Goal: Information Seeking & Learning: Compare options

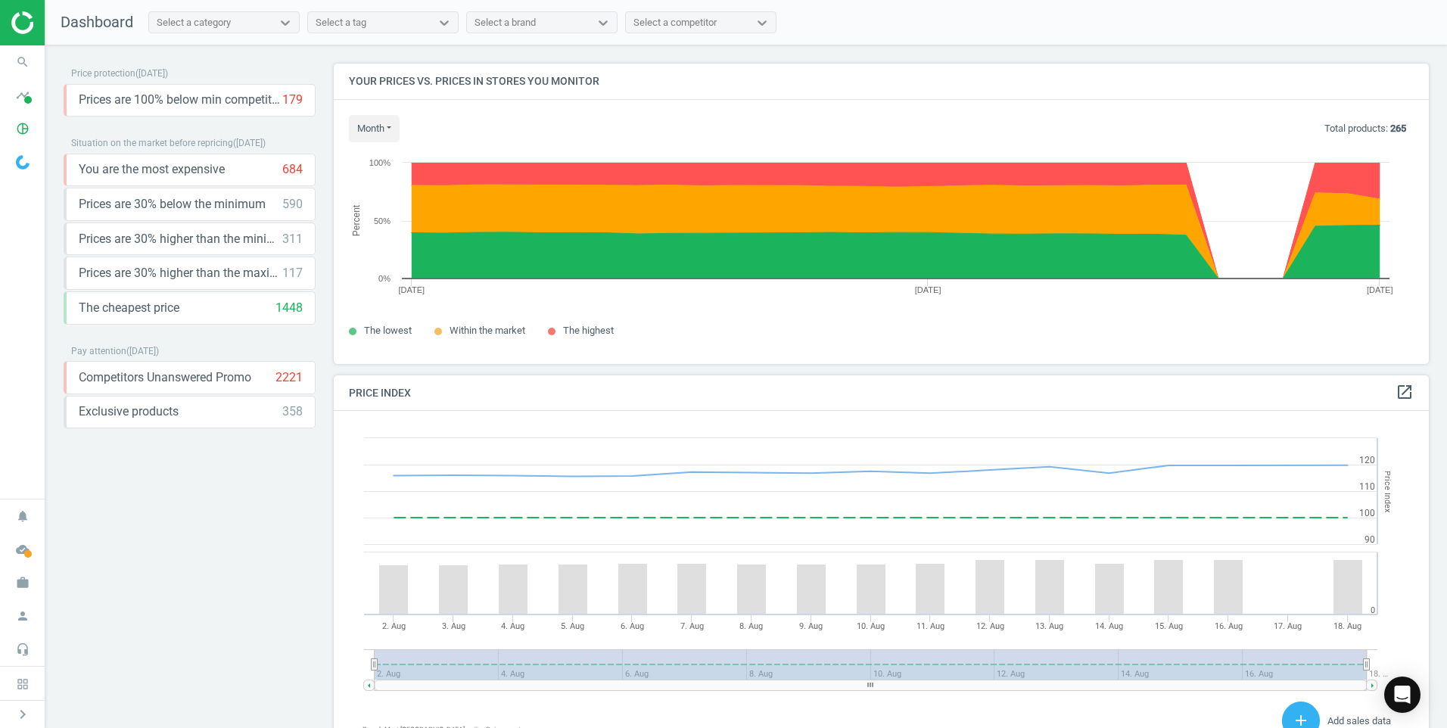
scroll to position [372, 1107]
click at [29, 126] on icon "pie_chart_outlined" at bounding box center [22, 128] width 29 height 29
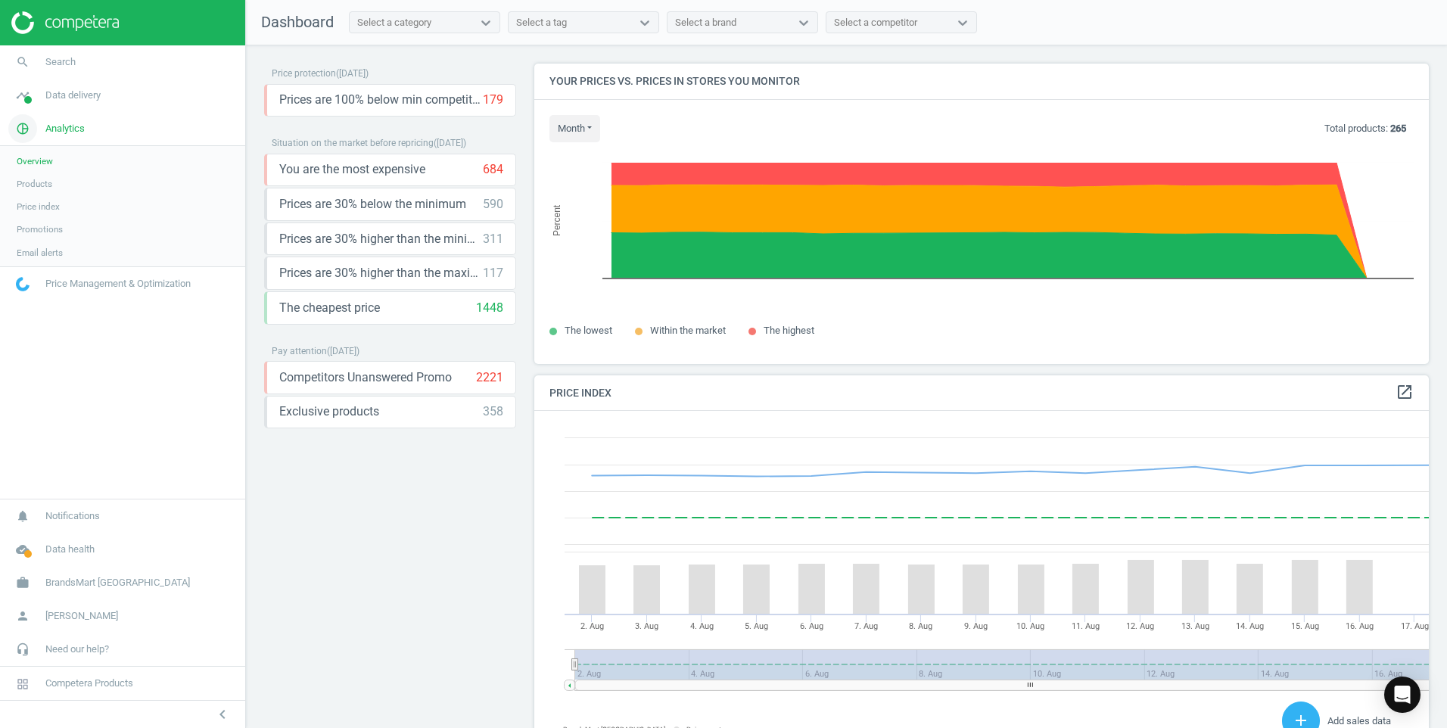
scroll to position [372, 907]
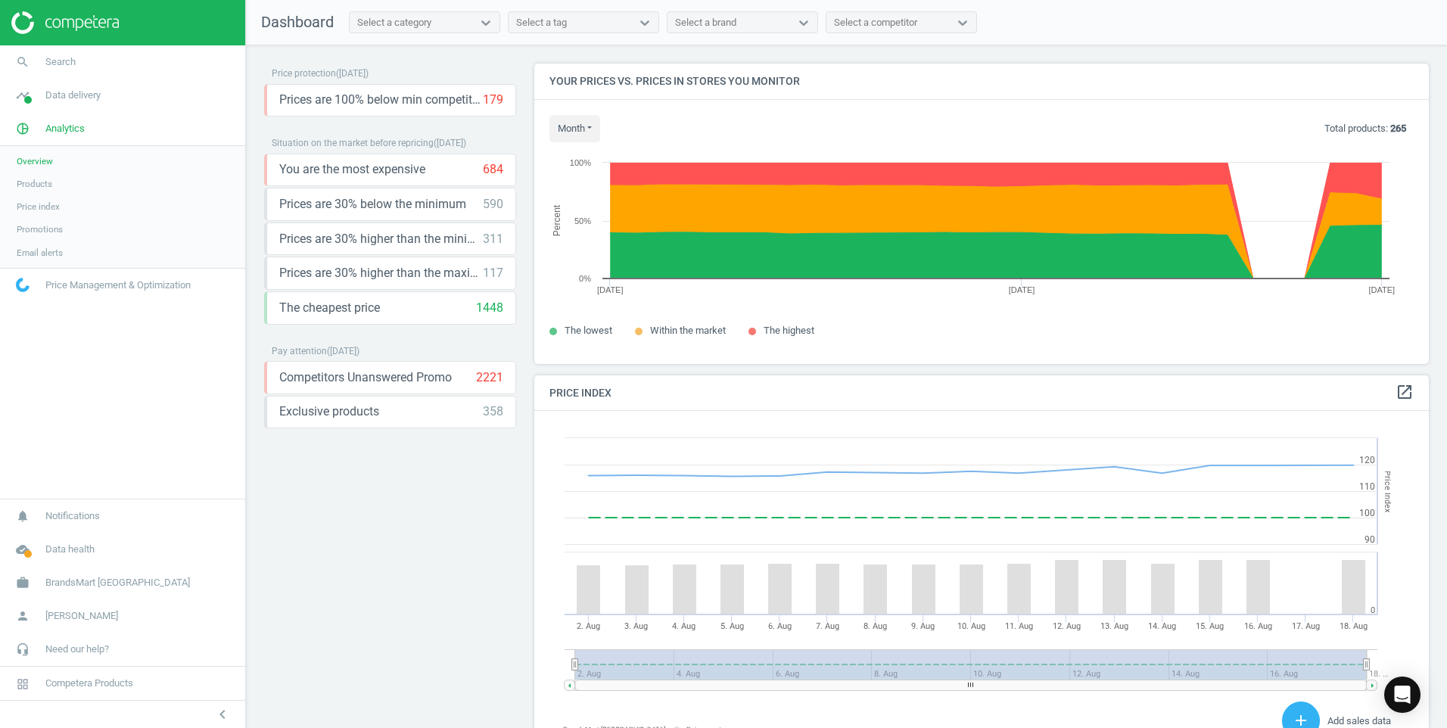
click at [29, 179] on span "Products" at bounding box center [35, 184] width 36 height 12
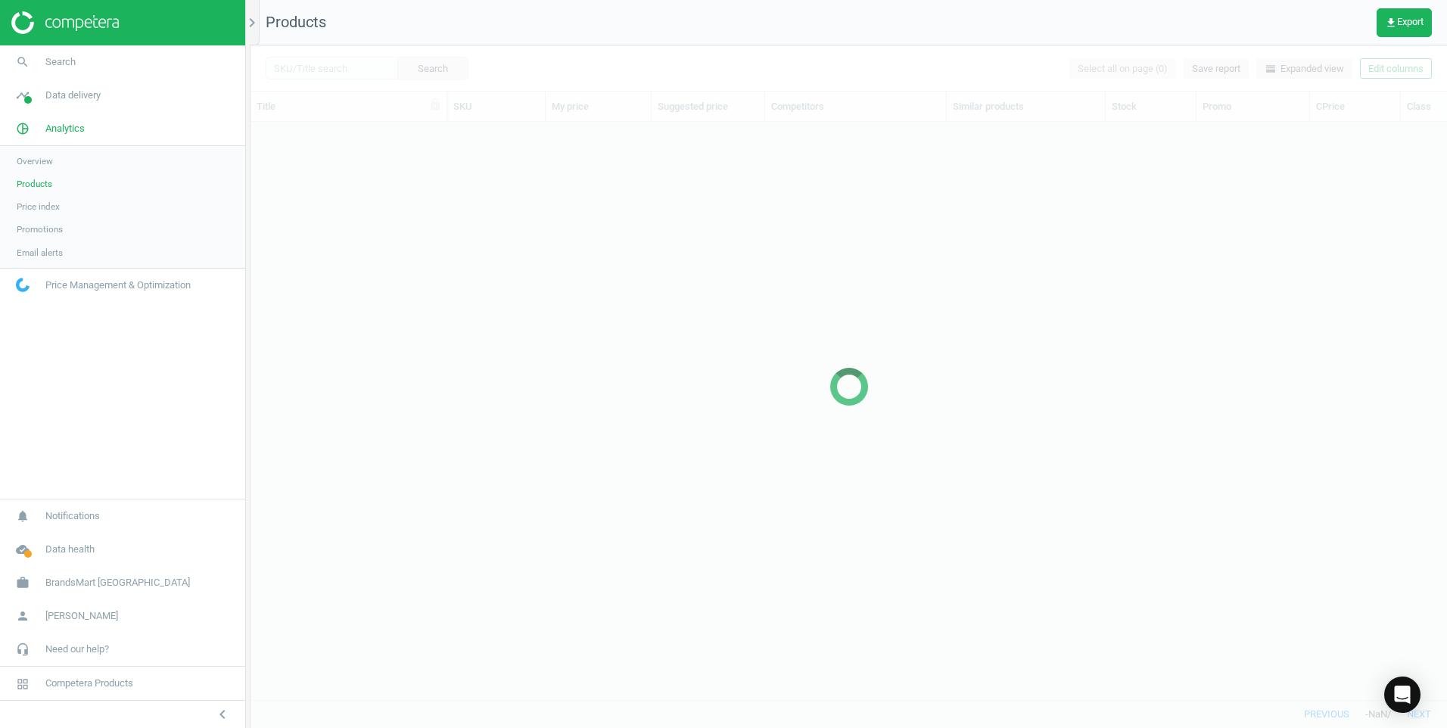
scroll to position [555, 1185]
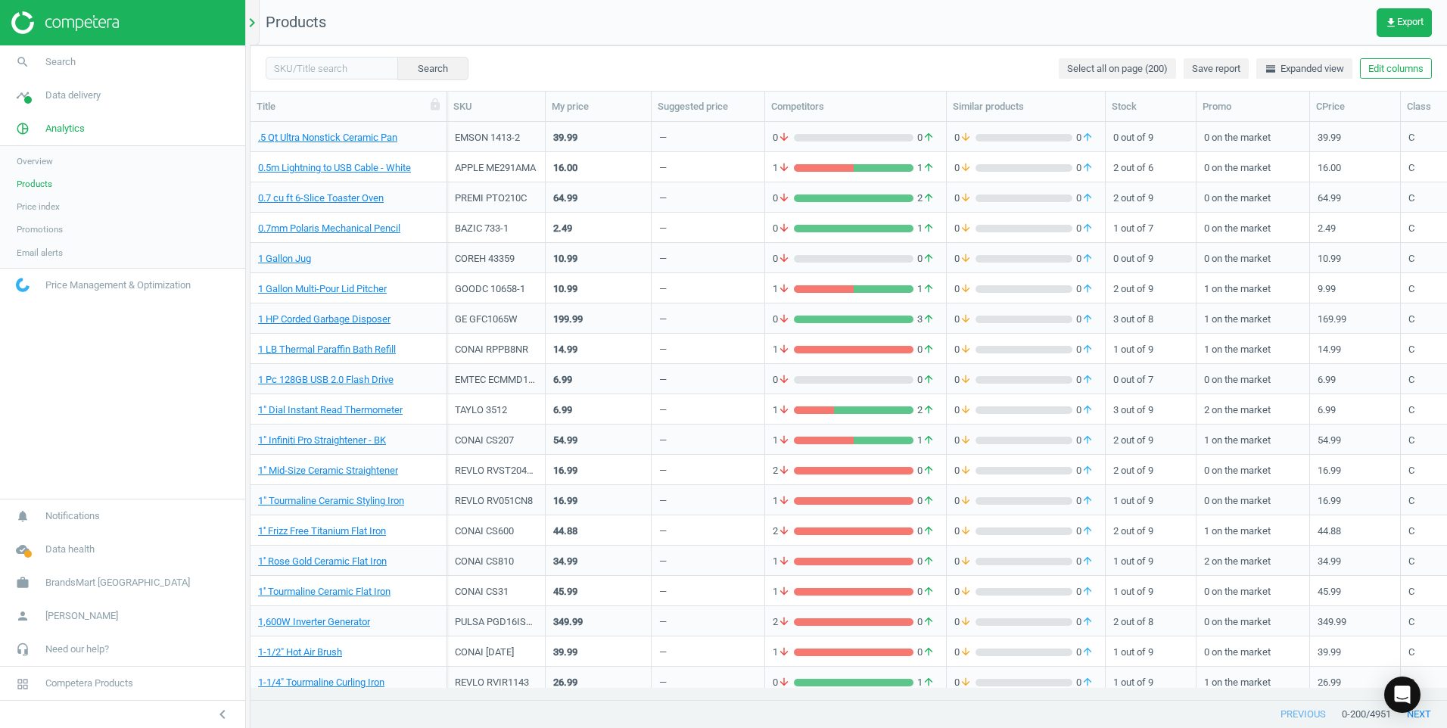
click at [254, 25] on icon "chevron_right" at bounding box center [252, 23] width 18 height 18
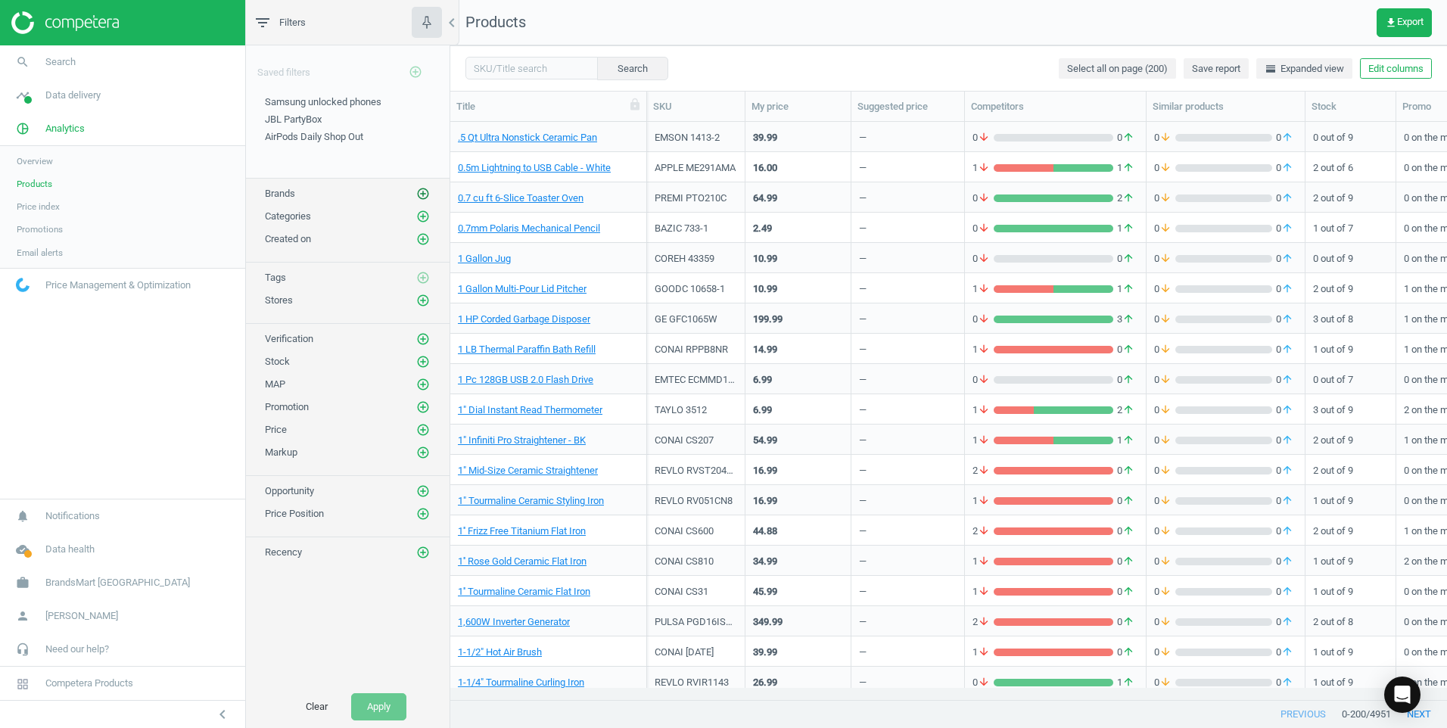
click at [427, 187] on icon "add_circle_outline" at bounding box center [423, 194] width 14 height 14
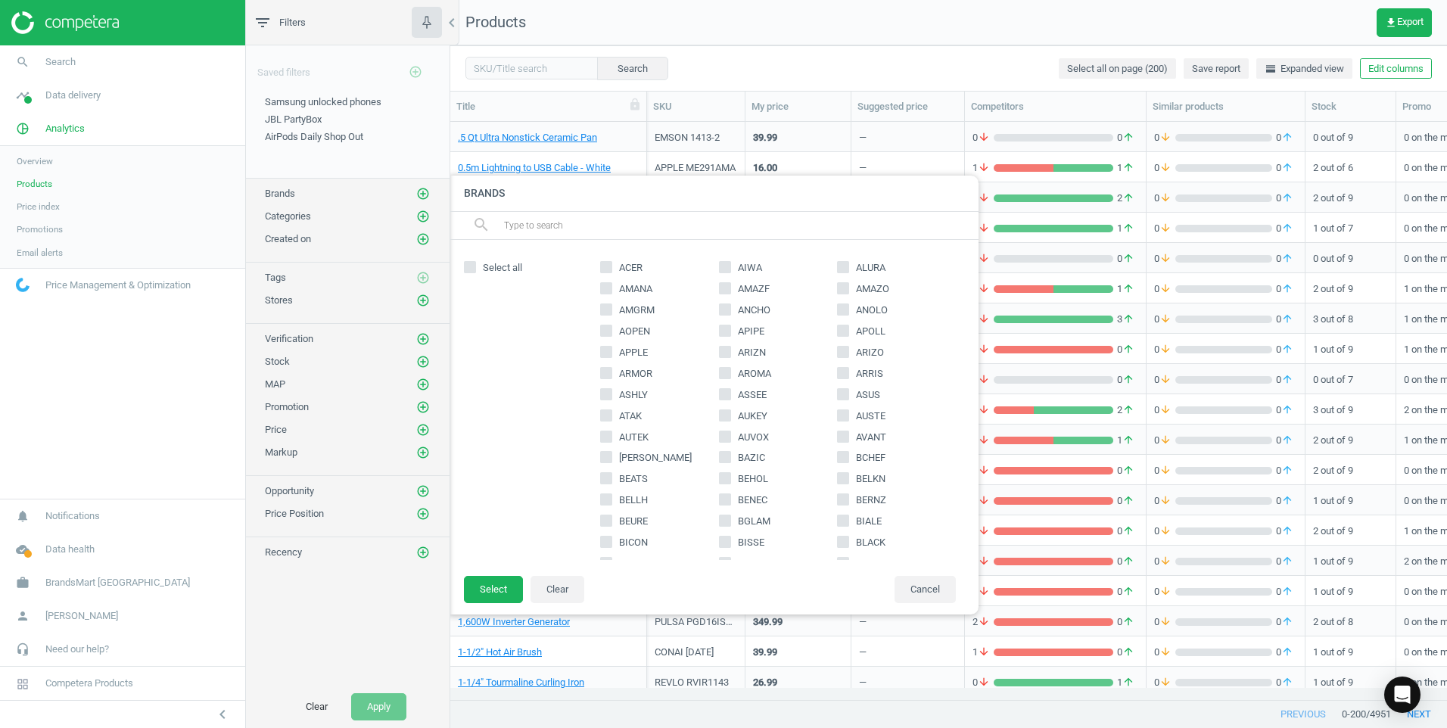
click at [607, 352] on input "APPLE" at bounding box center [607, 352] width 10 height 10
checkbox input "true"
click at [487, 581] on button "Select" at bounding box center [493, 589] width 59 height 27
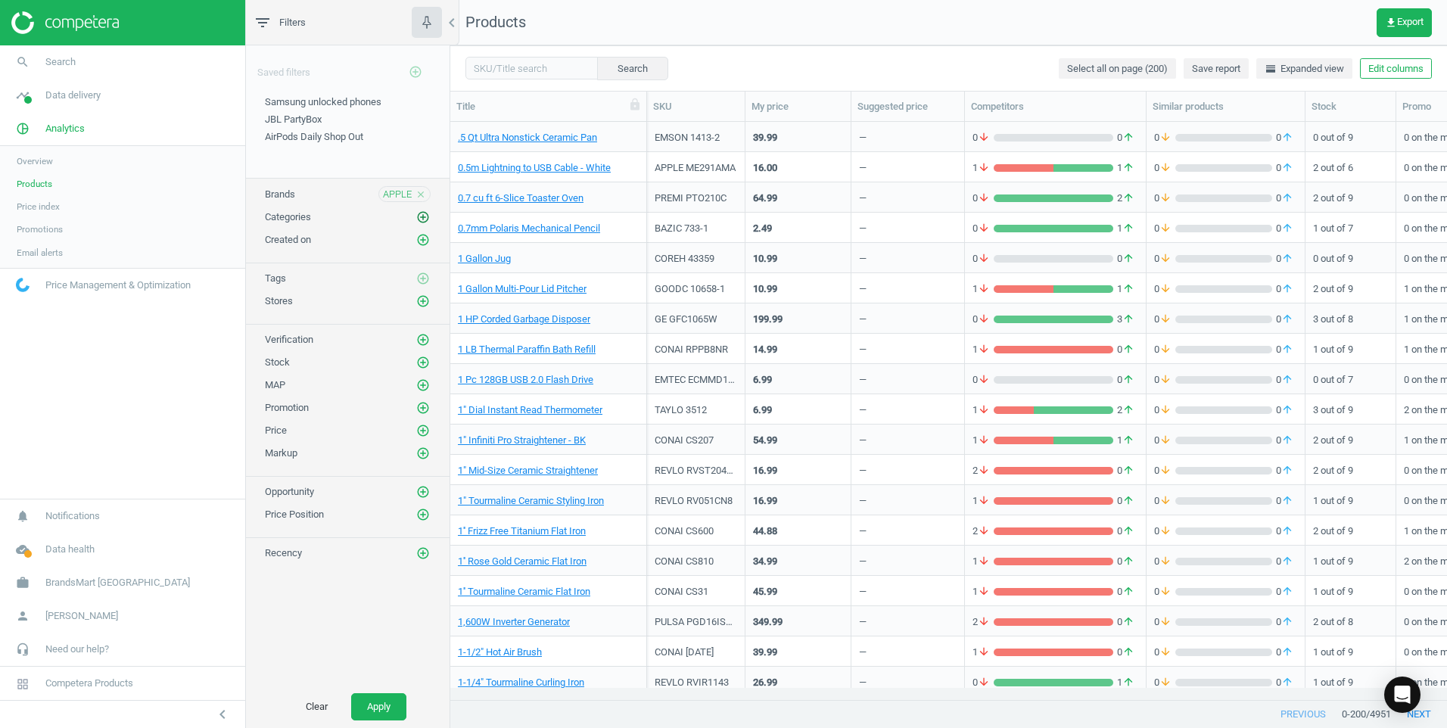
click at [422, 217] on icon "add_circle_outline" at bounding box center [423, 217] width 14 height 14
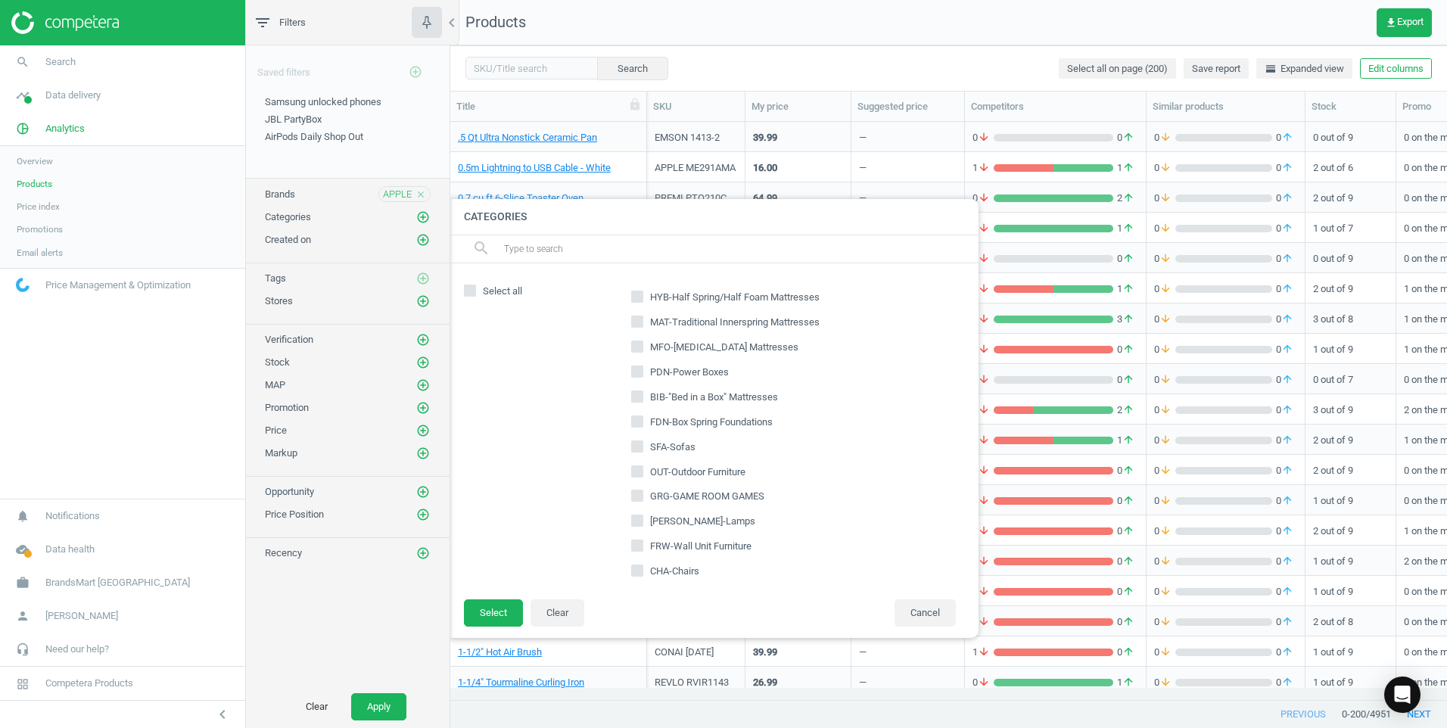
click at [625, 257] on input "text" at bounding box center [734, 249] width 465 height 24
type input "lcp"
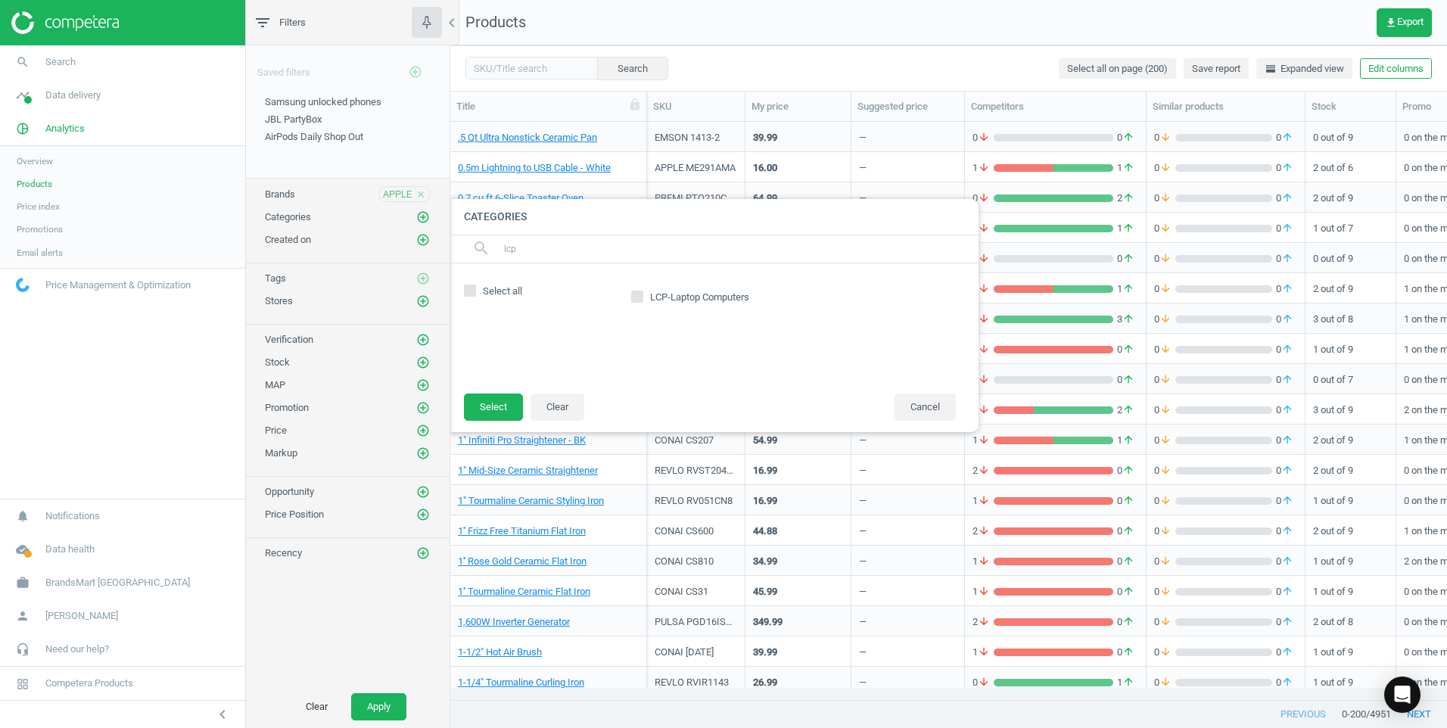
click at [651, 297] on span "LCP-Laptop Computers" at bounding box center [699, 298] width 105 height 14
click at [643, 297] on input "LCP-Laptop Computers" at bounding box center [638, 296] width 10 height 10
checkbox input "true"
click at [514, 404] on button "Select" at bounding box center [493, 407] width 59 height 27
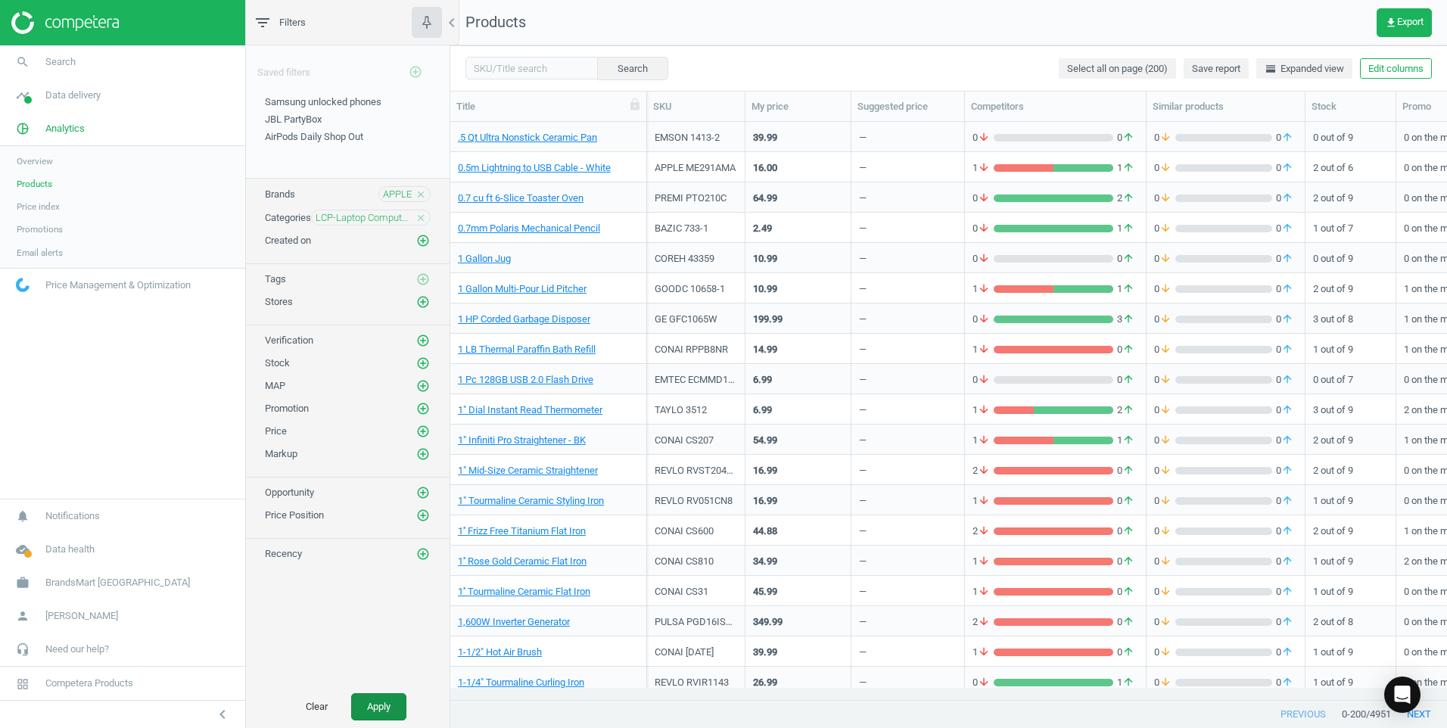
click at [369, 700] on button "Apply" at bounding box center [378, 706] width 55 height 27
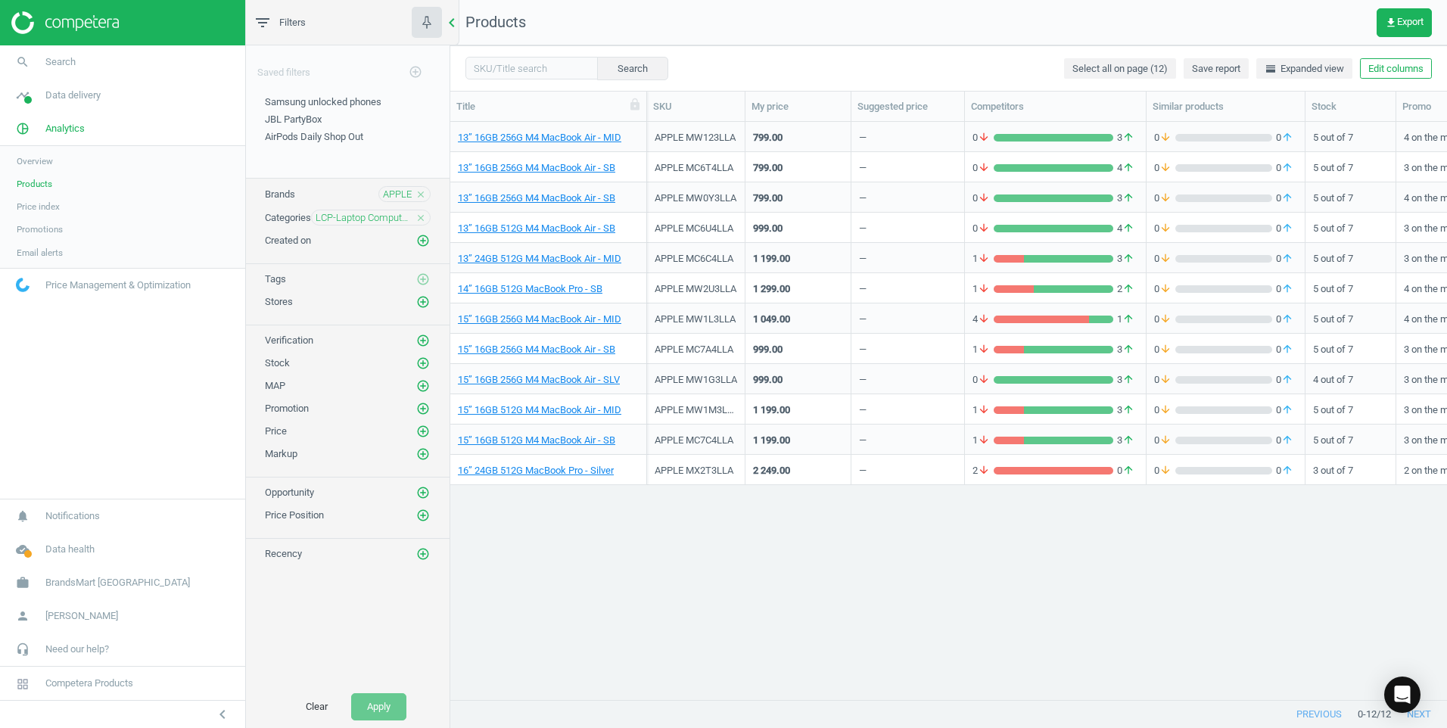
click at [448, 18] on icon "chevron_left" at bounding box center [452, 23] width 18 height 18
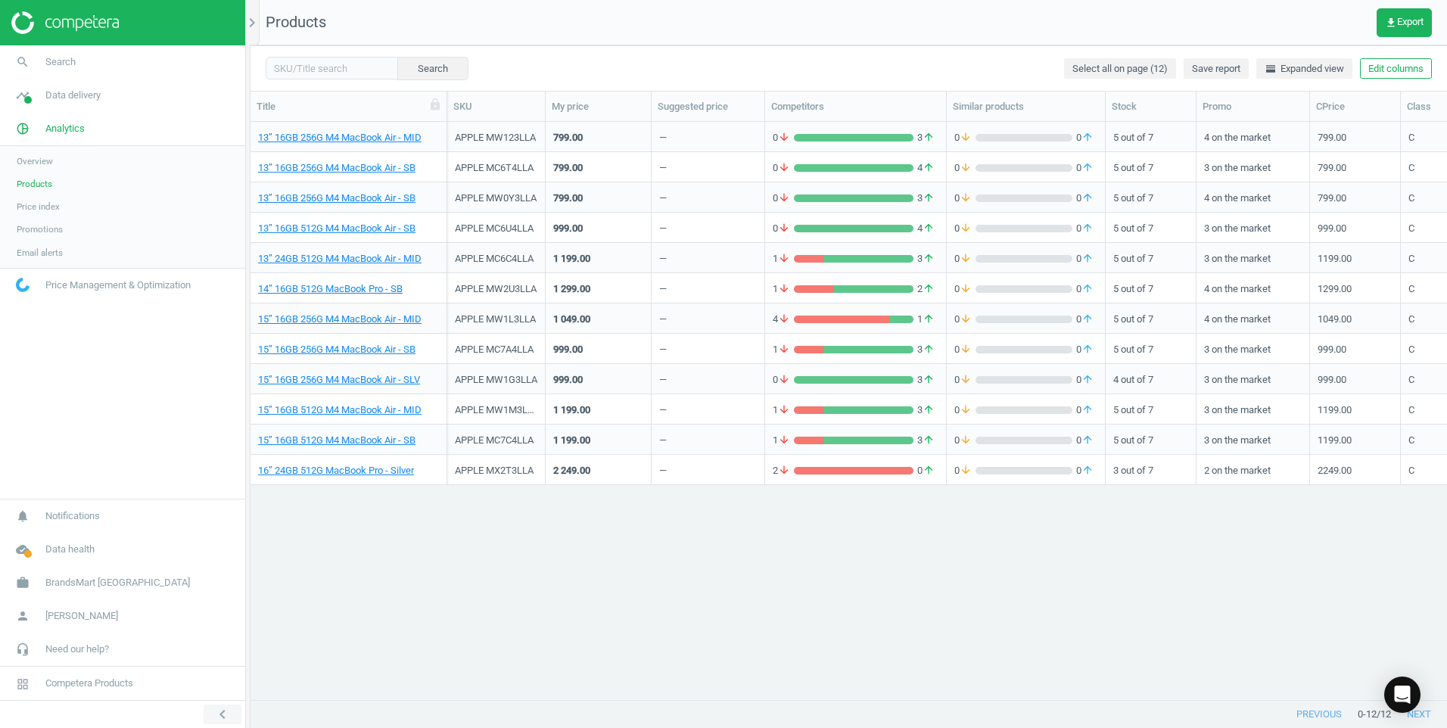
click at [219, 709] on icon "chevron_left" at bounding box center [222, 714] width 18 height 18
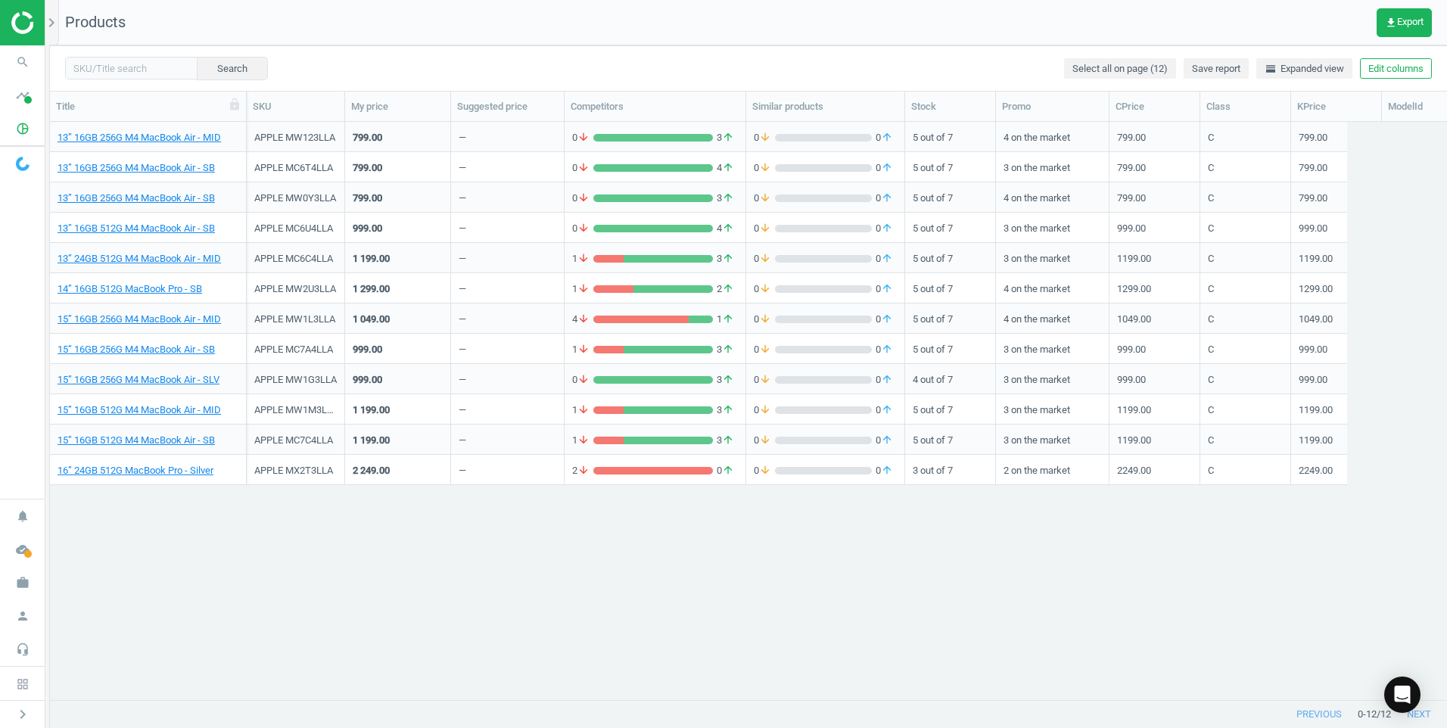
scroll to position [555, 1386]
click at [163, 287] on link "14” 16GB 512G MacBook Pro - SB" at bounding box center [130, 289] width 145 height 14
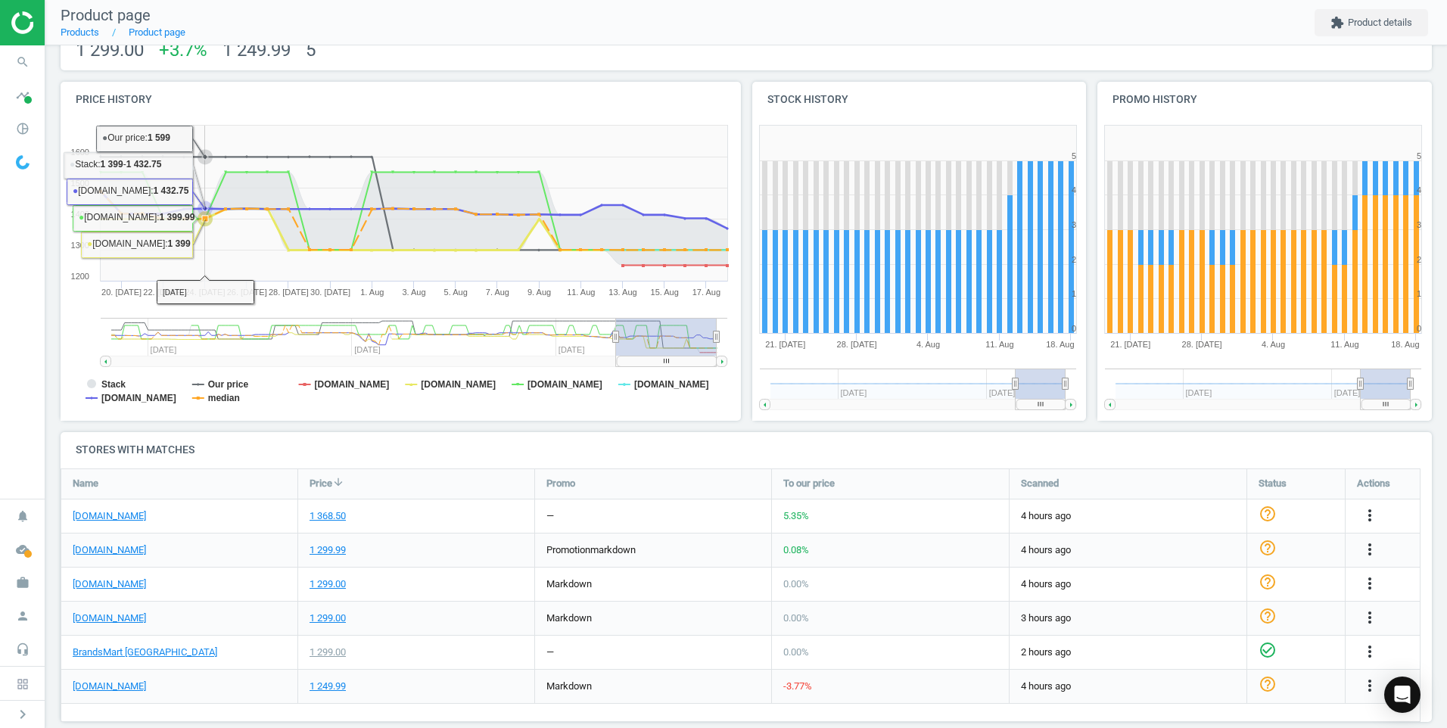
scroll to position [151, 0]
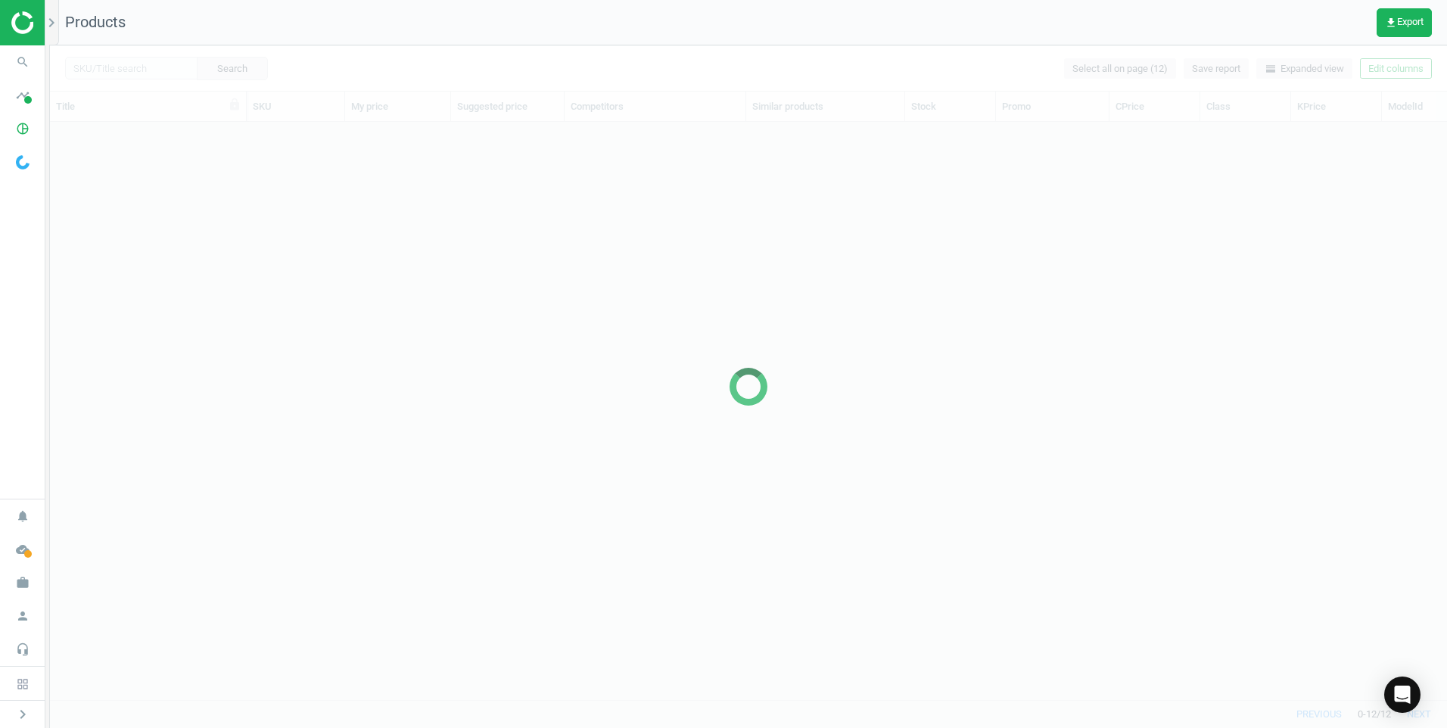
scroll to position [555, 1386]
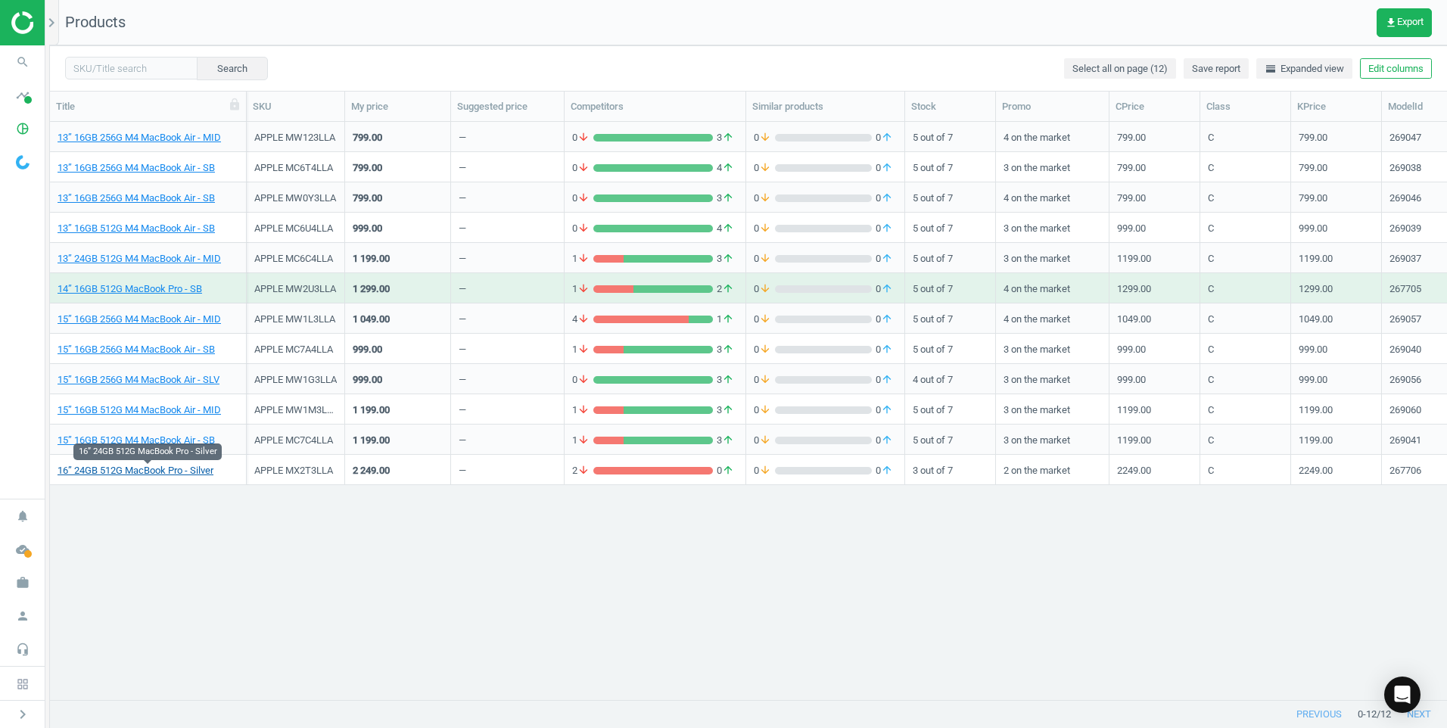
click at [133, 474] on link "16” 24GB 512G MacBook Pro - Silver" at bounding box center [136, 471] width 156 height 14
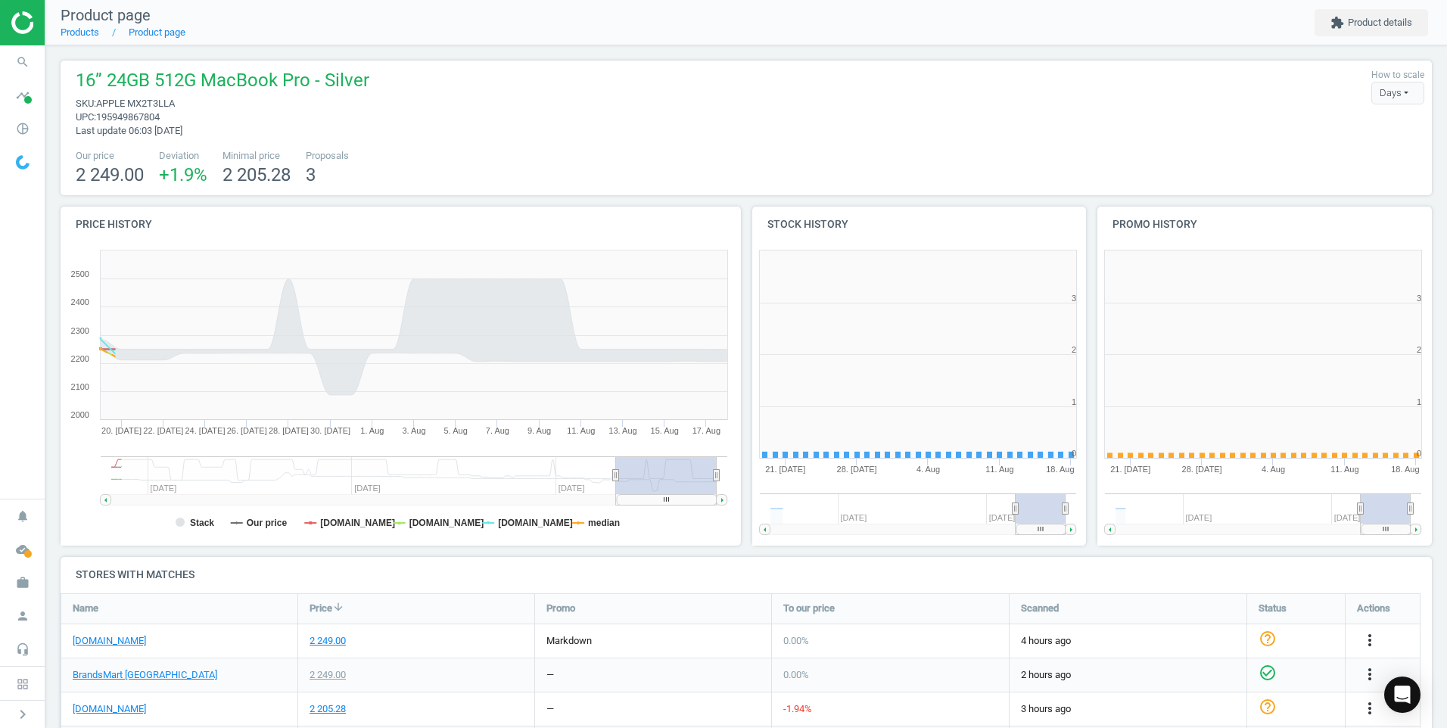
scroll to position [123, 0]
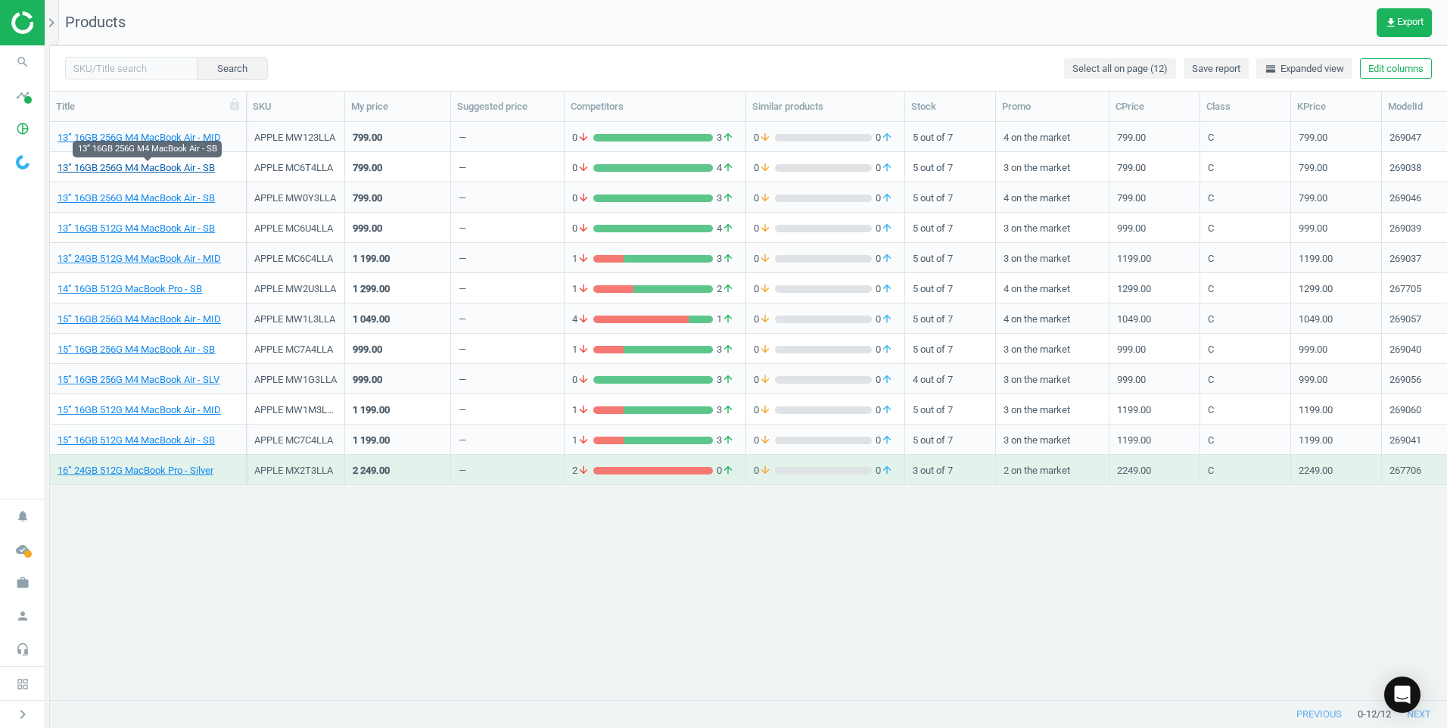
click at [132, 166] on link "13” 16GB 256G M4 MacBook Air - SB" at bounding box center [136, 168] width 157 height 14
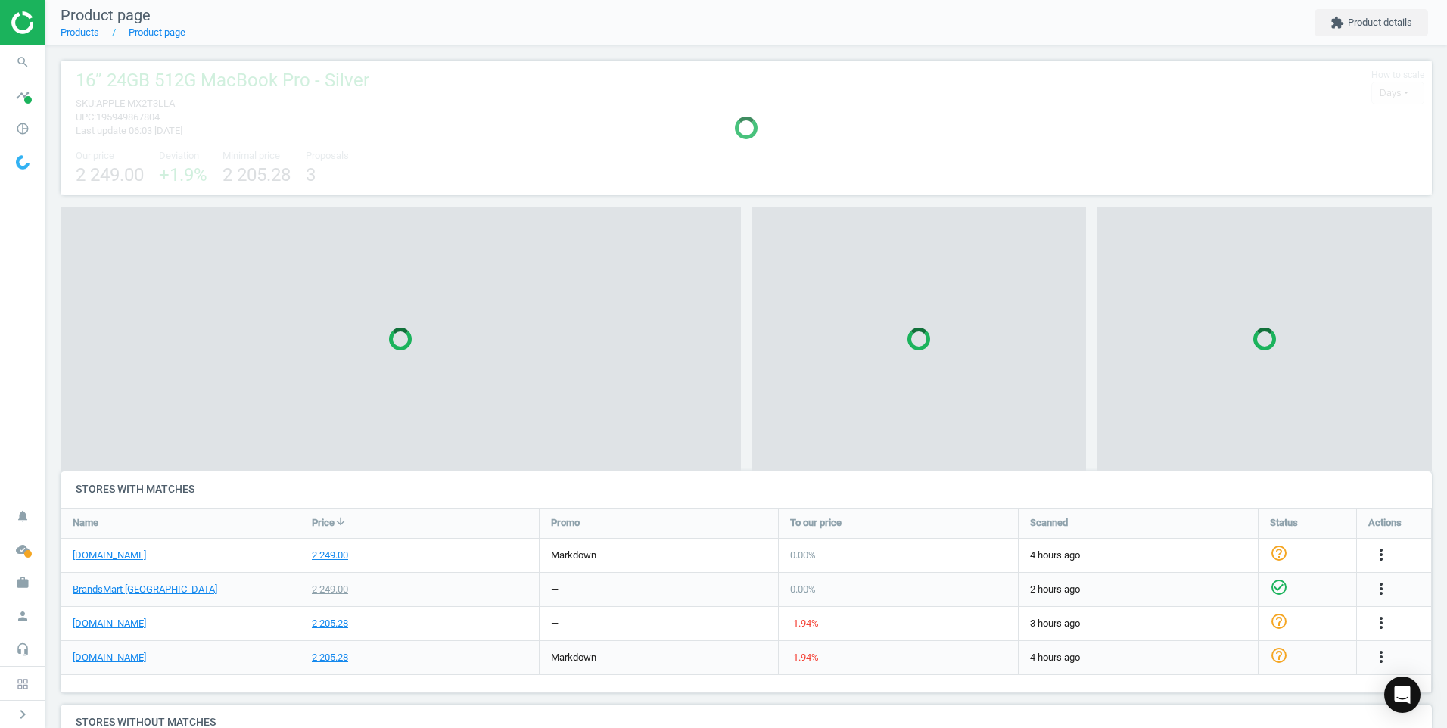
scroll to position [194, 1383]
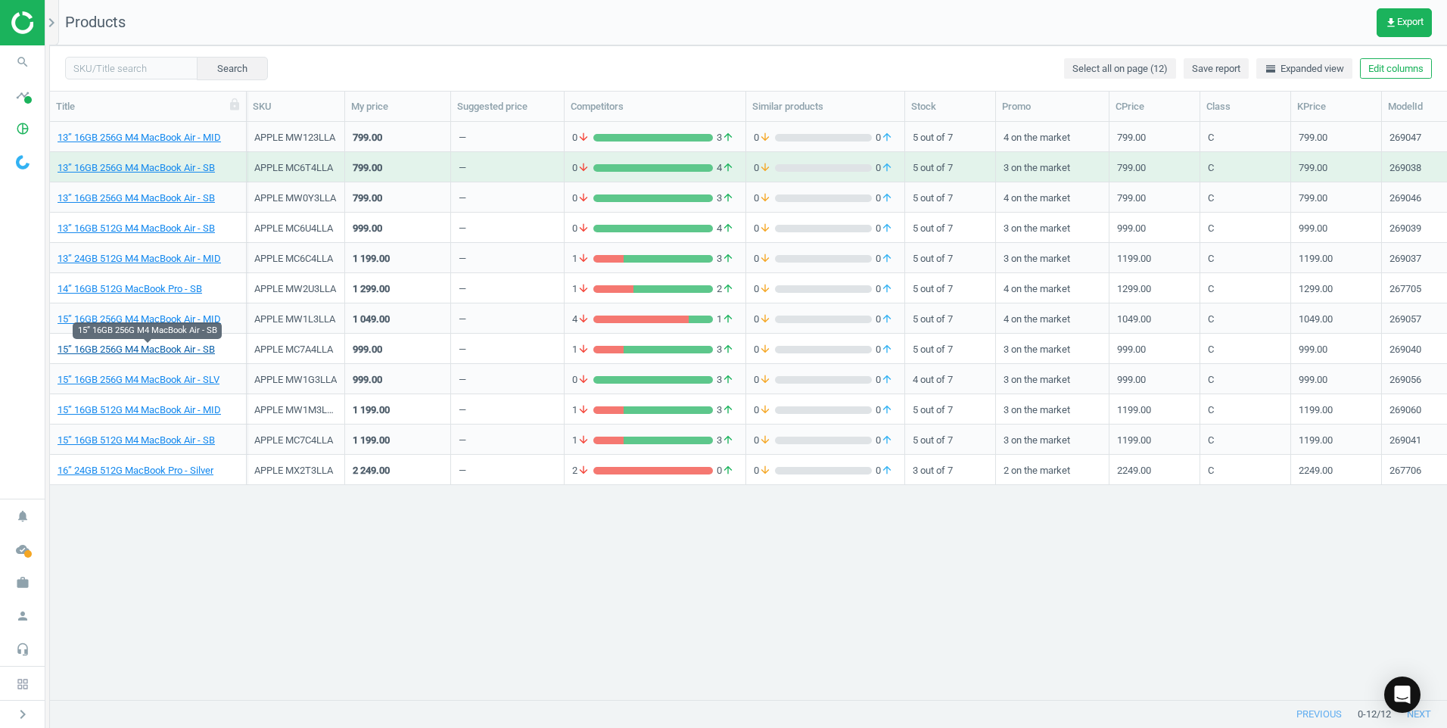
click at [170, 349] on link "15” 16GB 256G M4 MacBook Air - SB" at bounding box center [136, 350] width 157 height 14
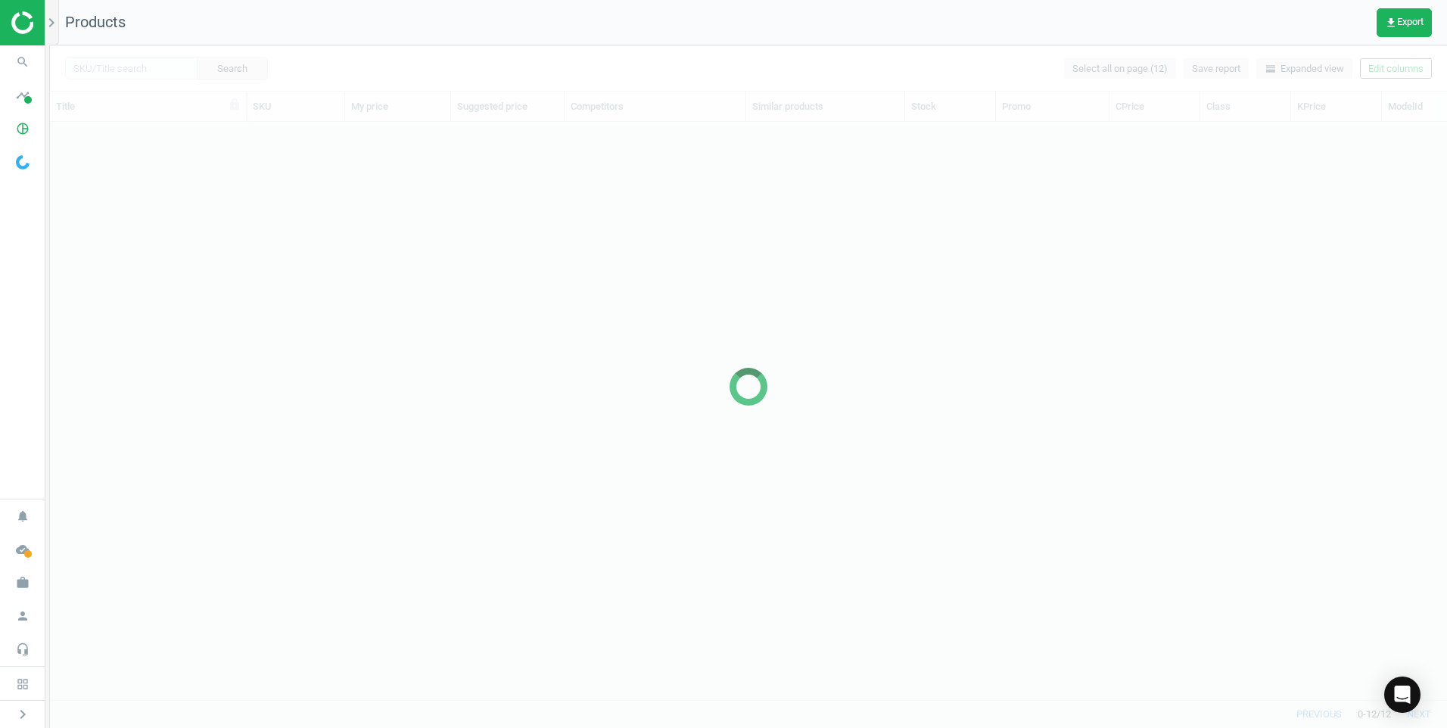
scroll to position [555, 1386]
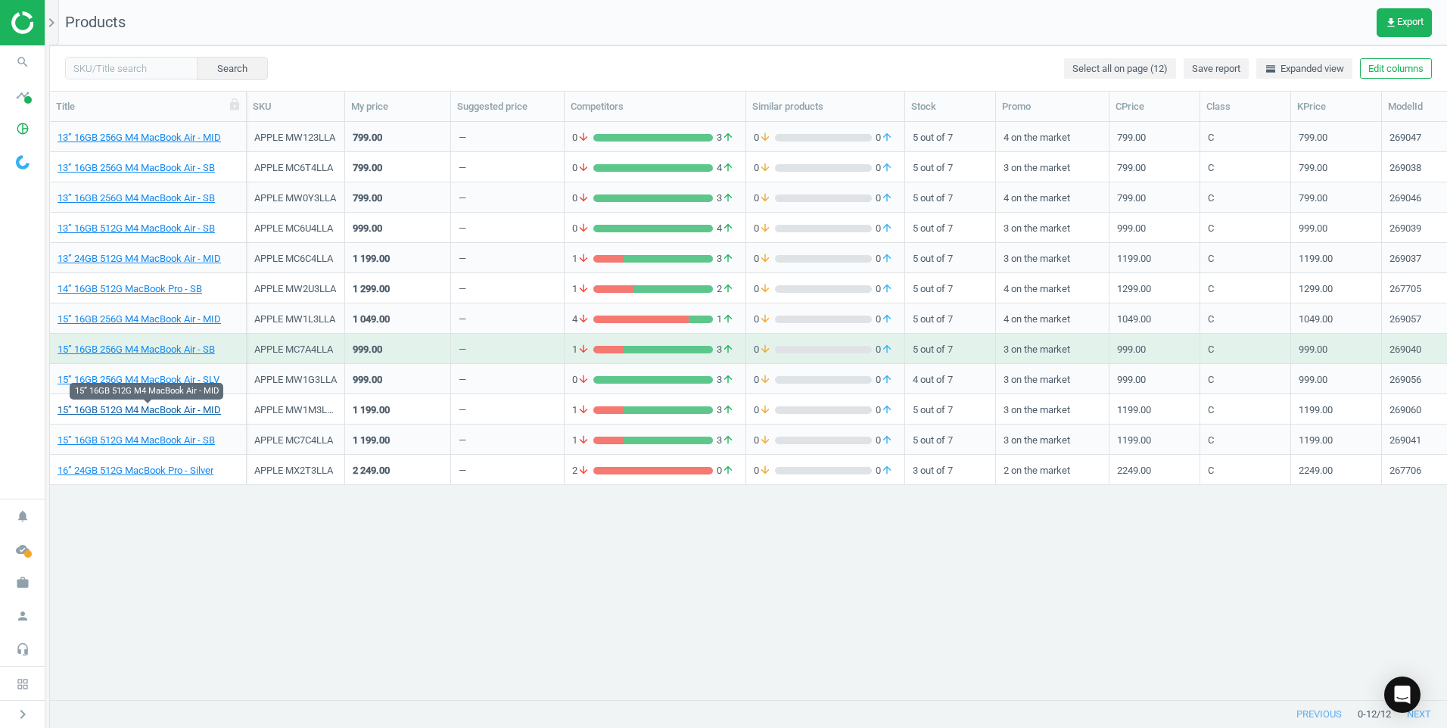
click at [165, 415] on link "15” 16GB 512G M4 MacBook Air - MID" at bounding box center [139, 410] width 163 height 14
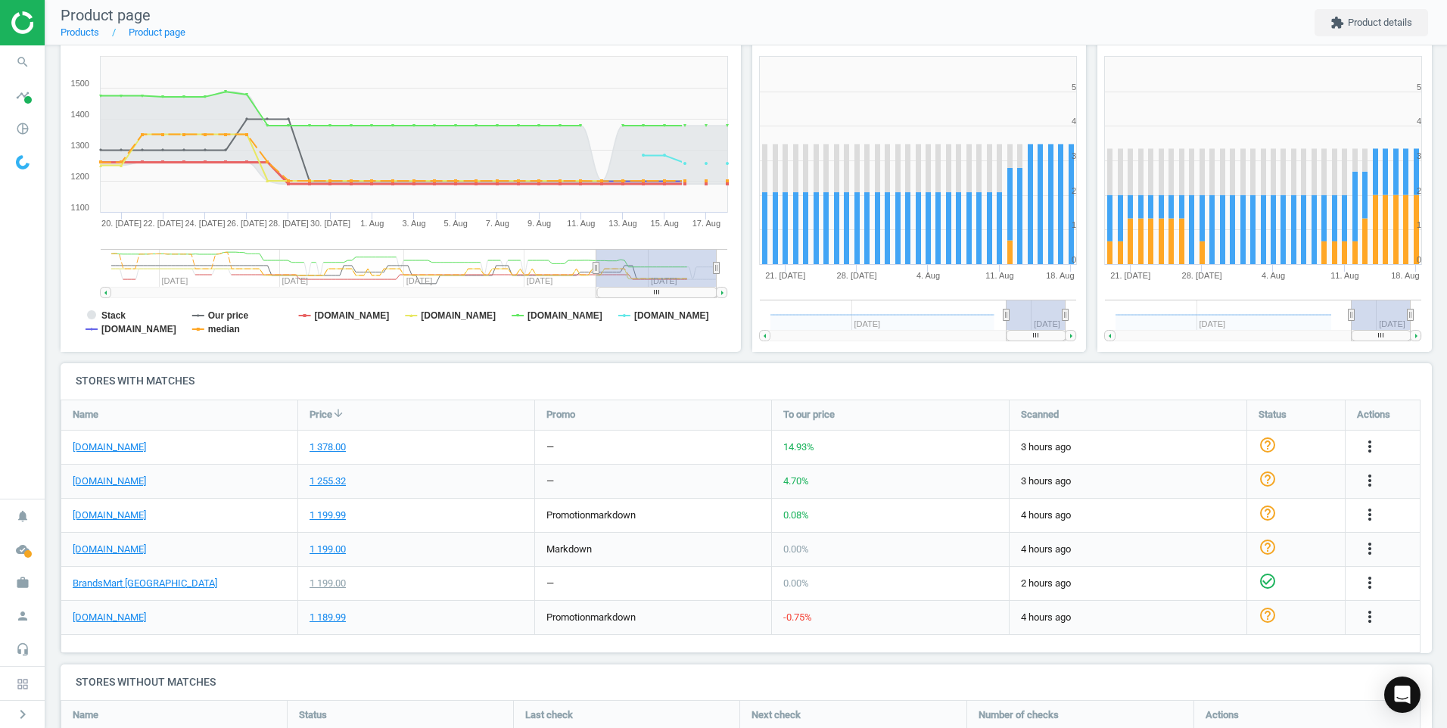
scroll to position [227, 0]
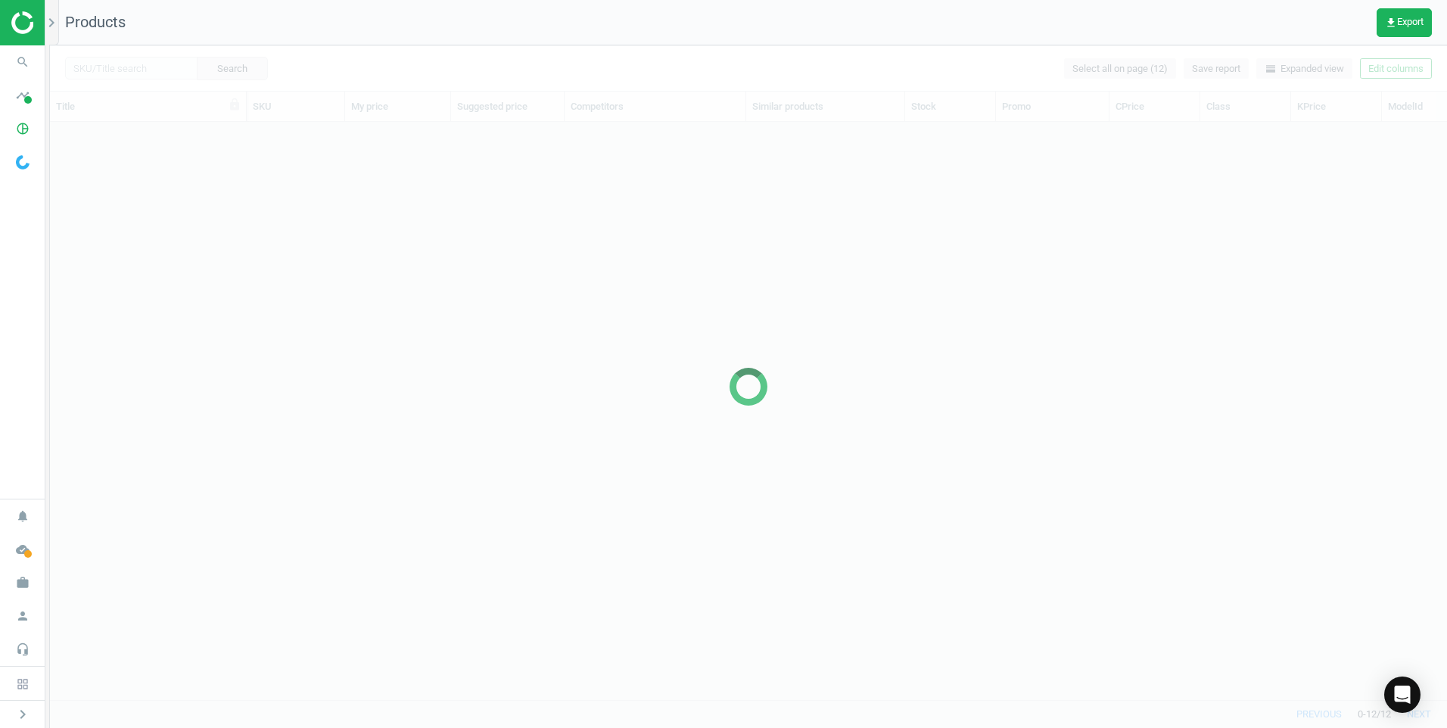
scroll to position [555, 1386]
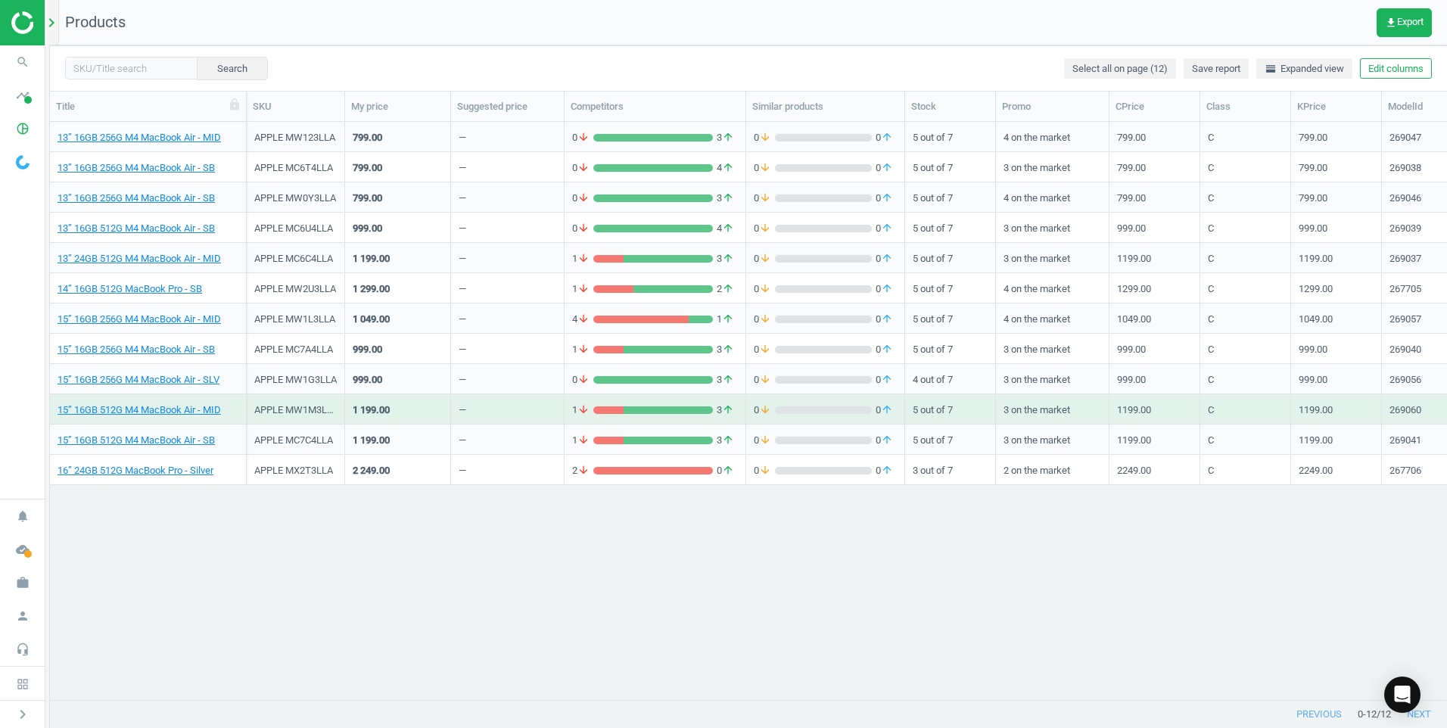
click at [54, 30] on icon "chevron_right" at bounding box center [51, 23] width 18 height 18
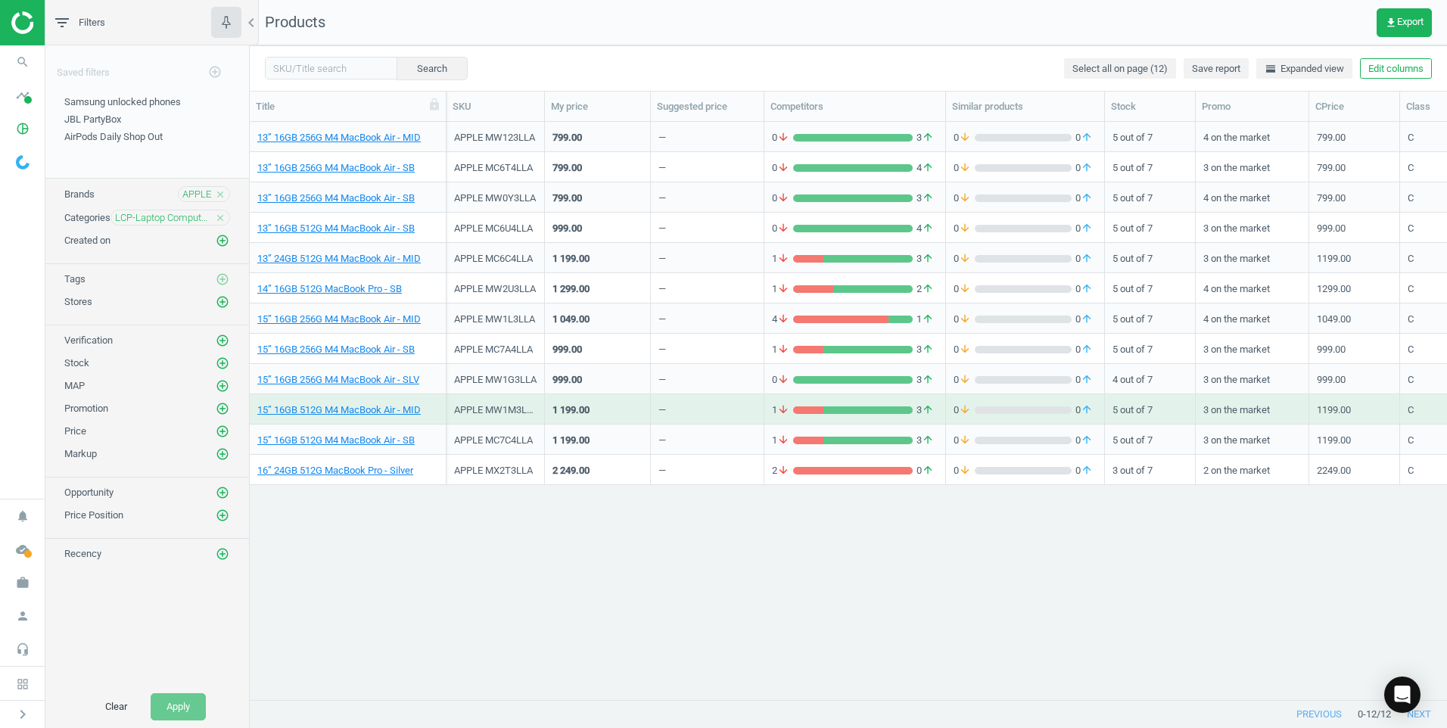
click at [221, 216] on icon "close" at bounding box center [220, 218] width 11 height 11
click at [221, 216] on icon "add_circle_outline" at bounding box center [223, 217] width 14 height 14
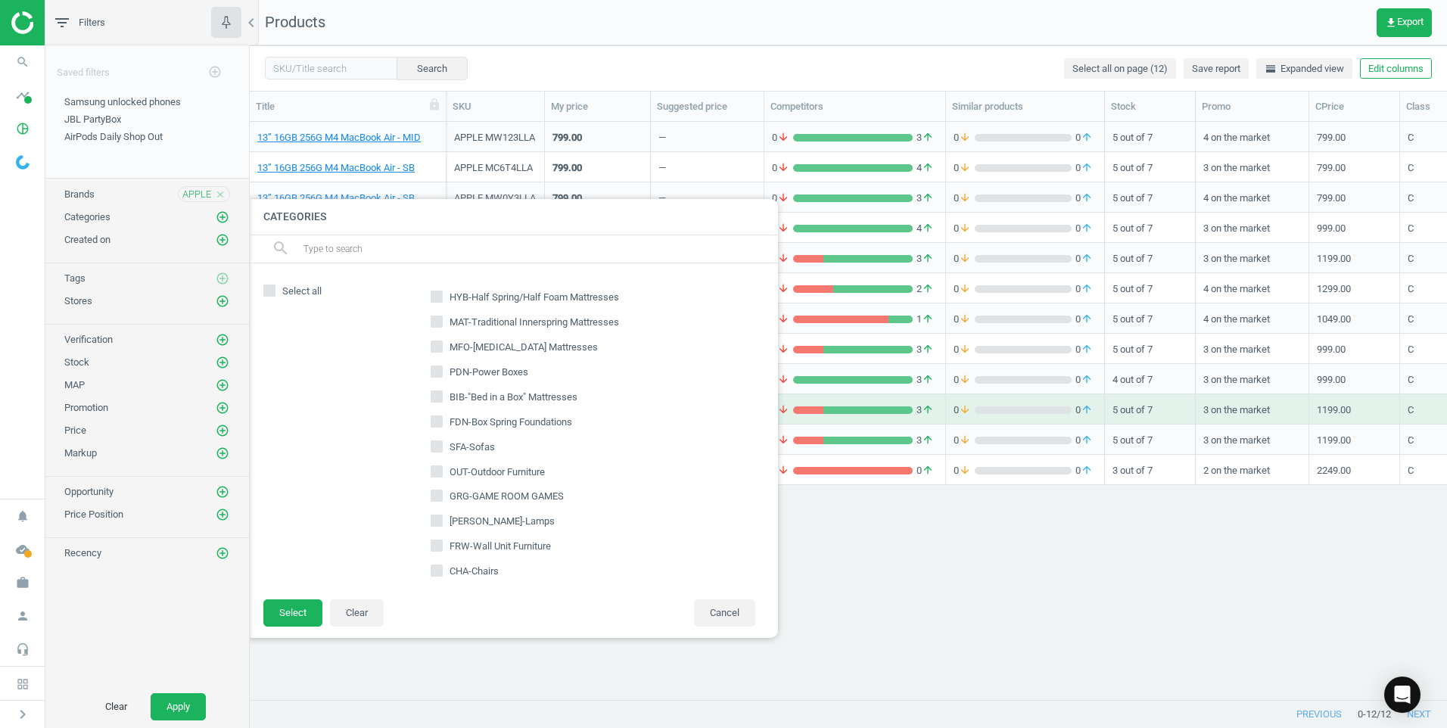
click at [395, 250] on input "text" at bounding box center [534, 249] width 465 height 24
type input "mbr"
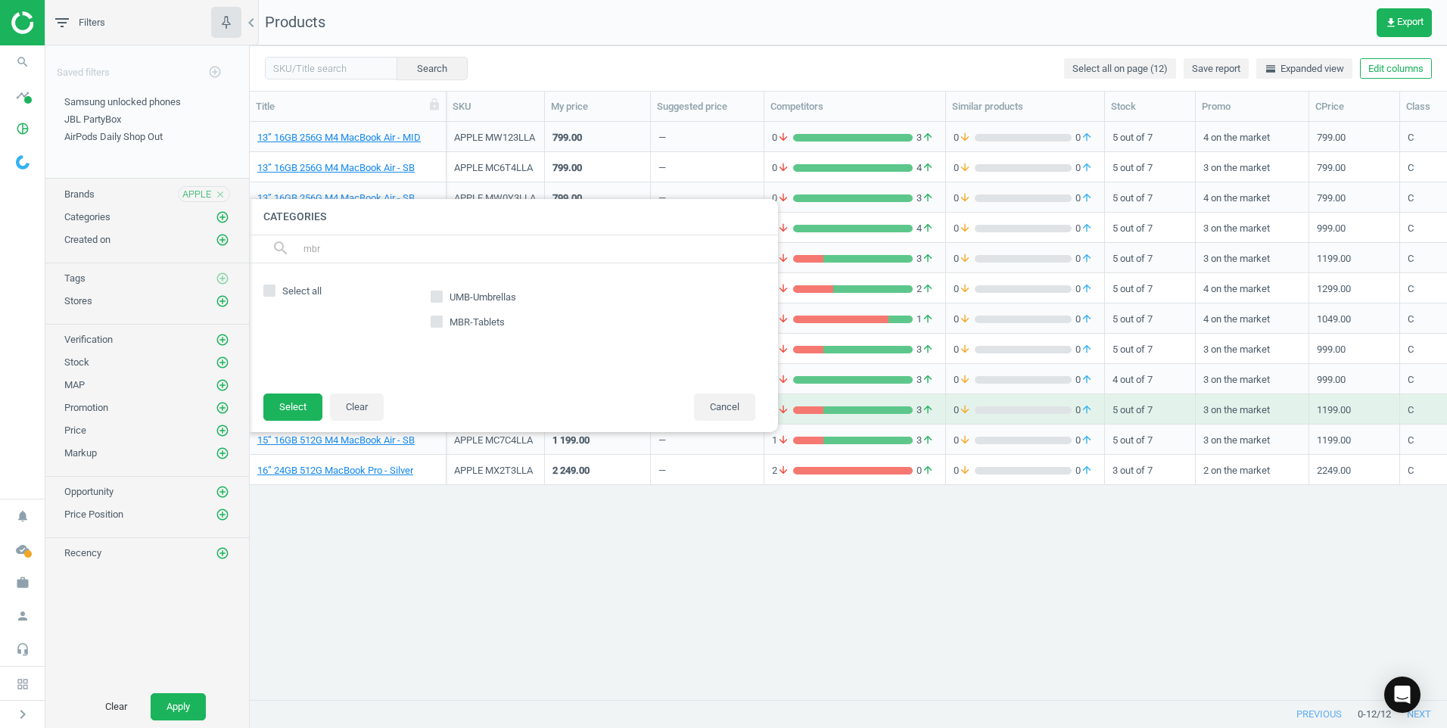
click at [435, 318] on input "MBR-Tablets" at bounding box center [437, 321] width 10 height 10
checkbox input "true"
click at [297, 403] on button "Select" at bounding box center [292, 407] width 59 height 27
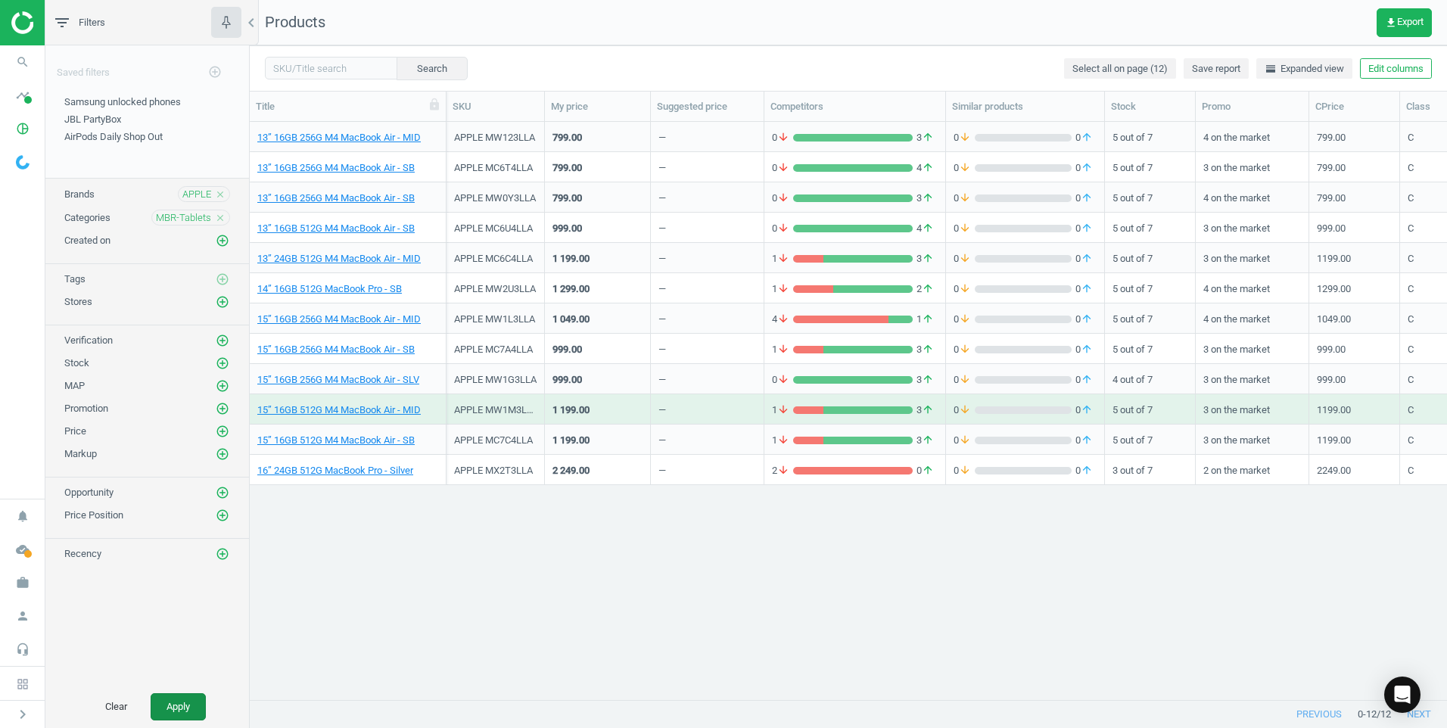
click at [173, 699] on button "Apply" at bounding box center [178, 706] width 55 height 27
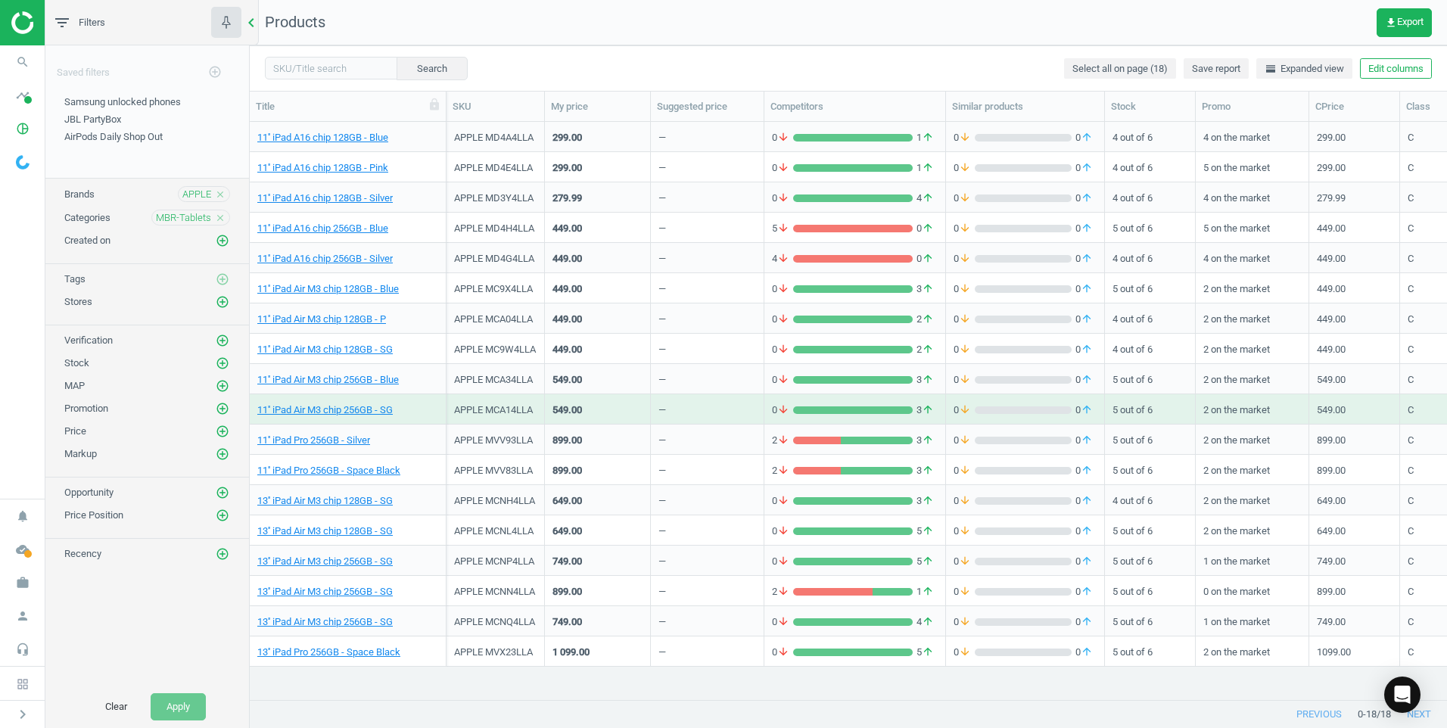
click at [254, 9] on div "chevron_left" at bounding box center [254, 22] width 10 height 45
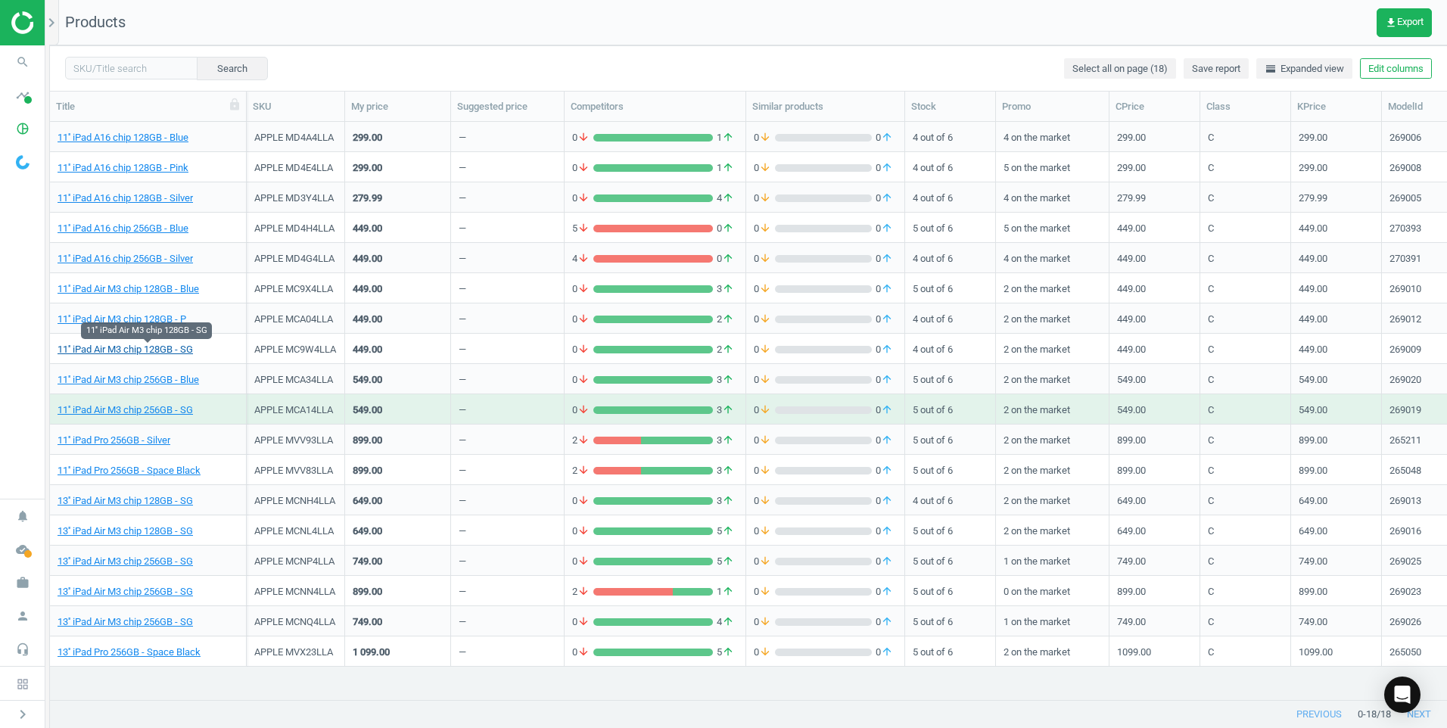
click at [155, 347] on link "11'' iPad Air M3 chip 128GB - SG" at bounding box center [125, 350] width 135 height 14
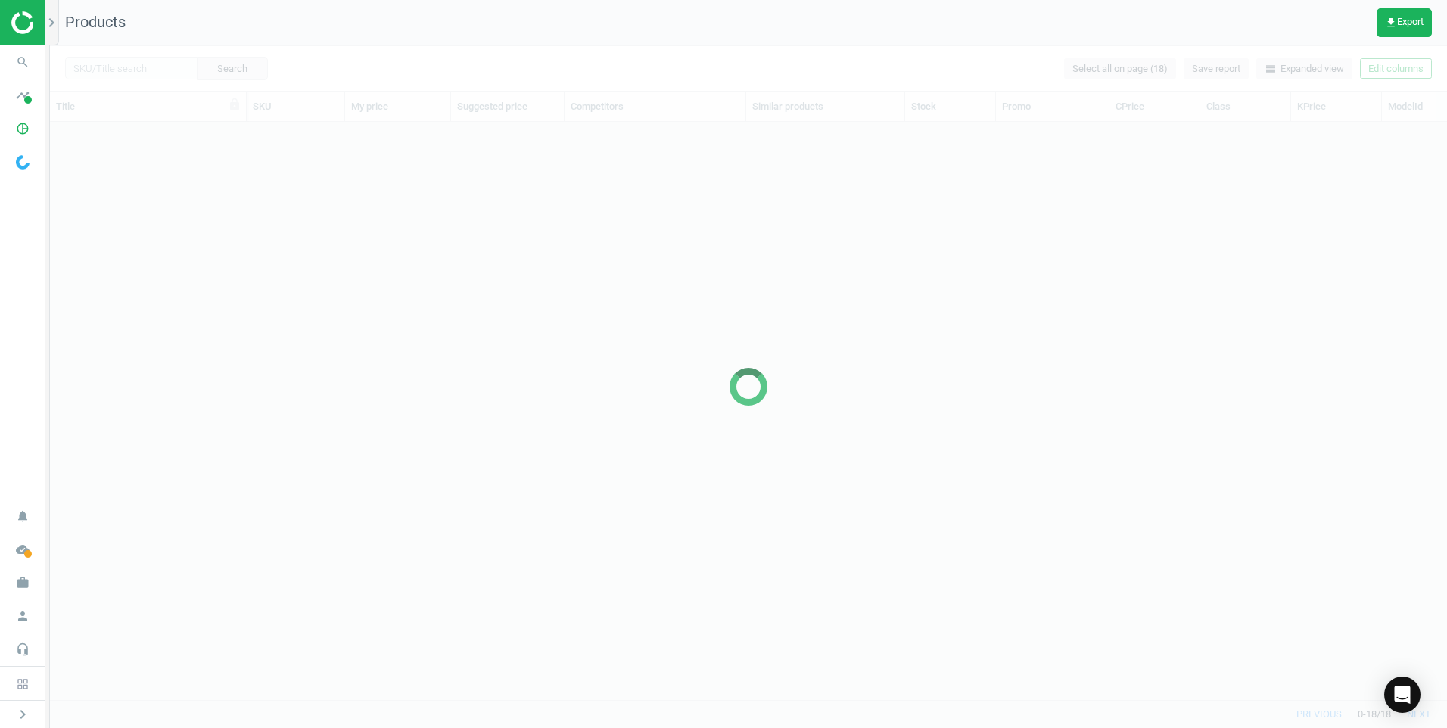
scroll to position [555, 1386]
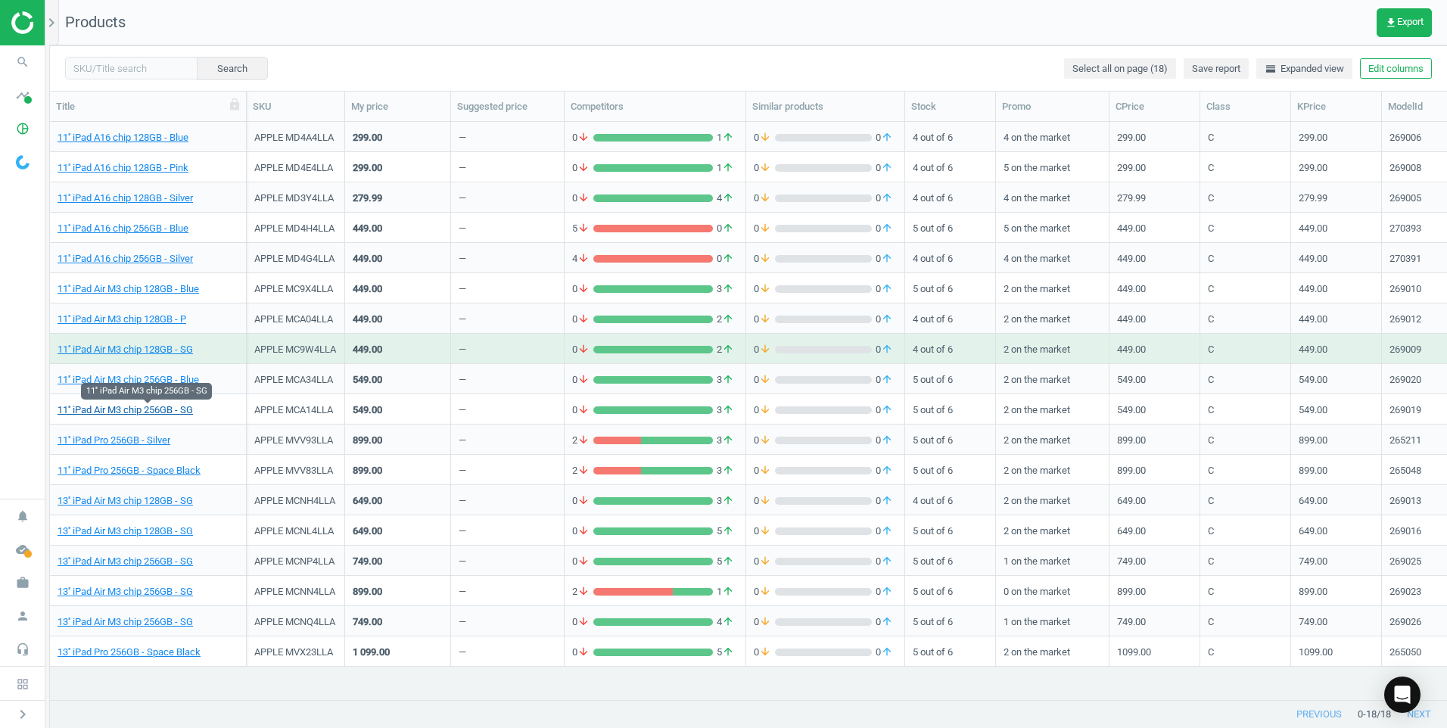
click at [165, 407] on link "11'' iPad Air M3 chip 256GB - SG" at bounding box center [125, 410] width 135 height 14
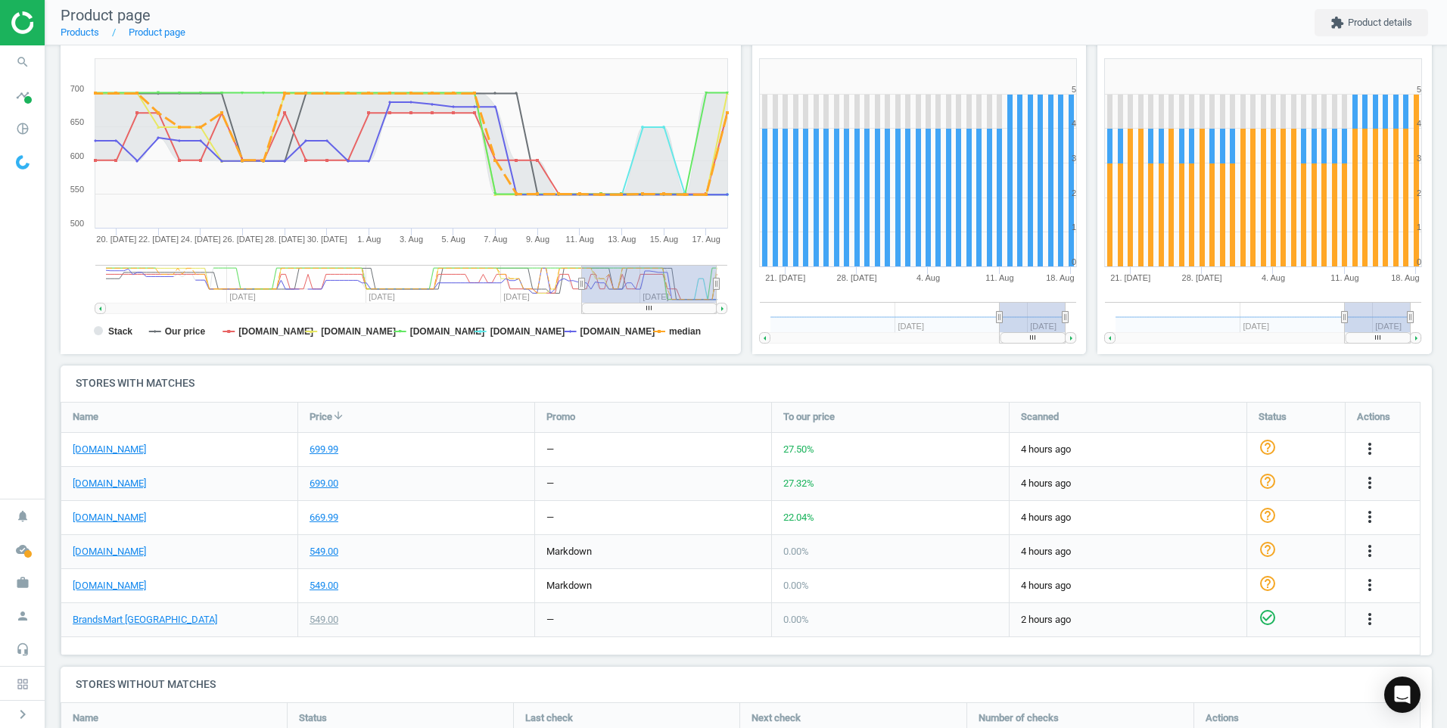
scroll to position [227, 0]
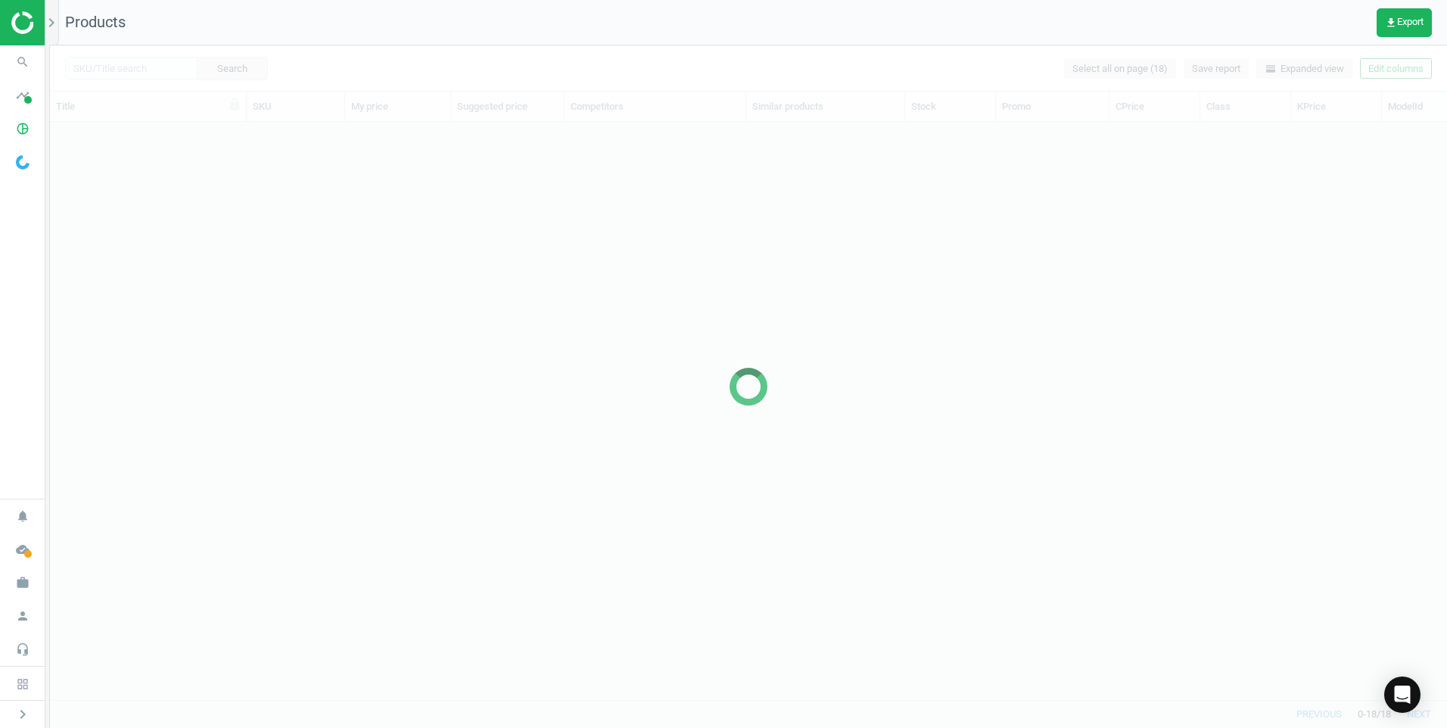
scroll to position [555, 1386]
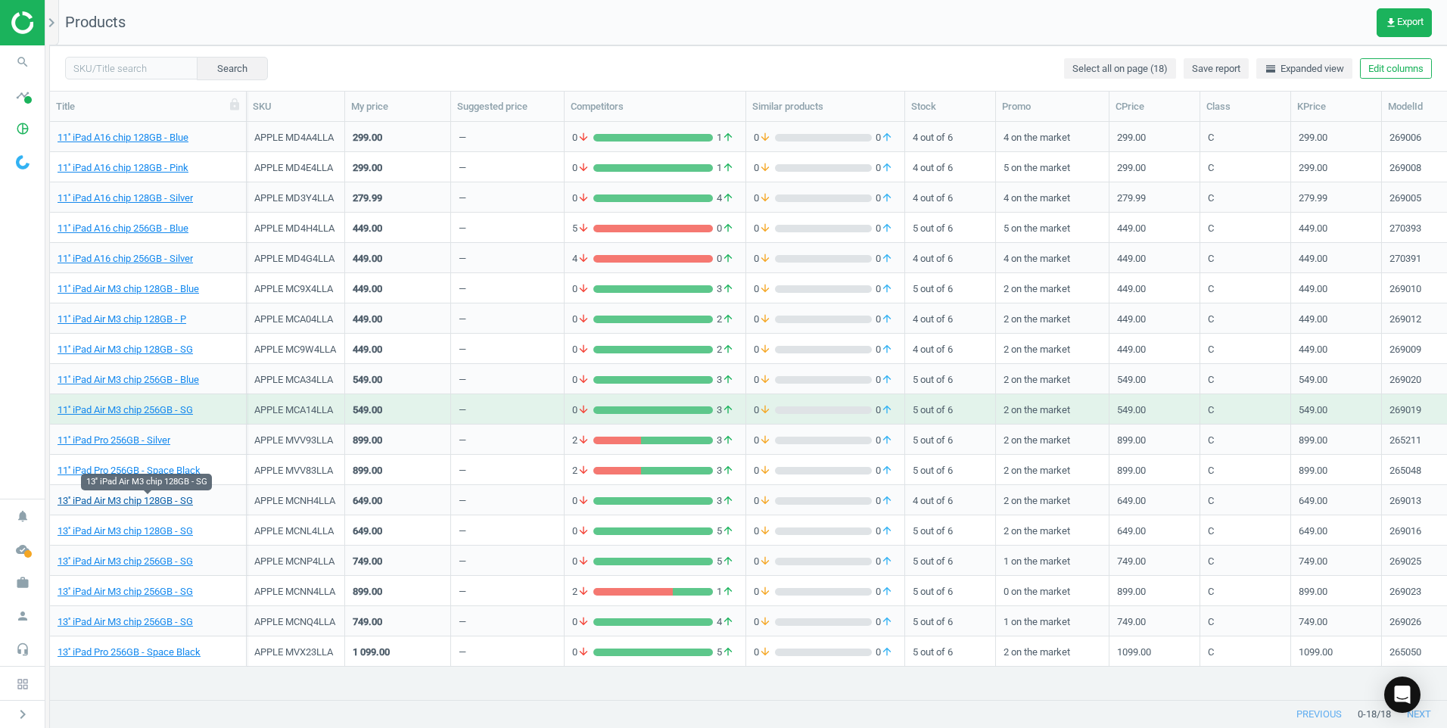
click at [146, 501] on link "13'' iPad Air M3 chip 128GB - SG" at bounding box center [125, 501] width 135 height 14
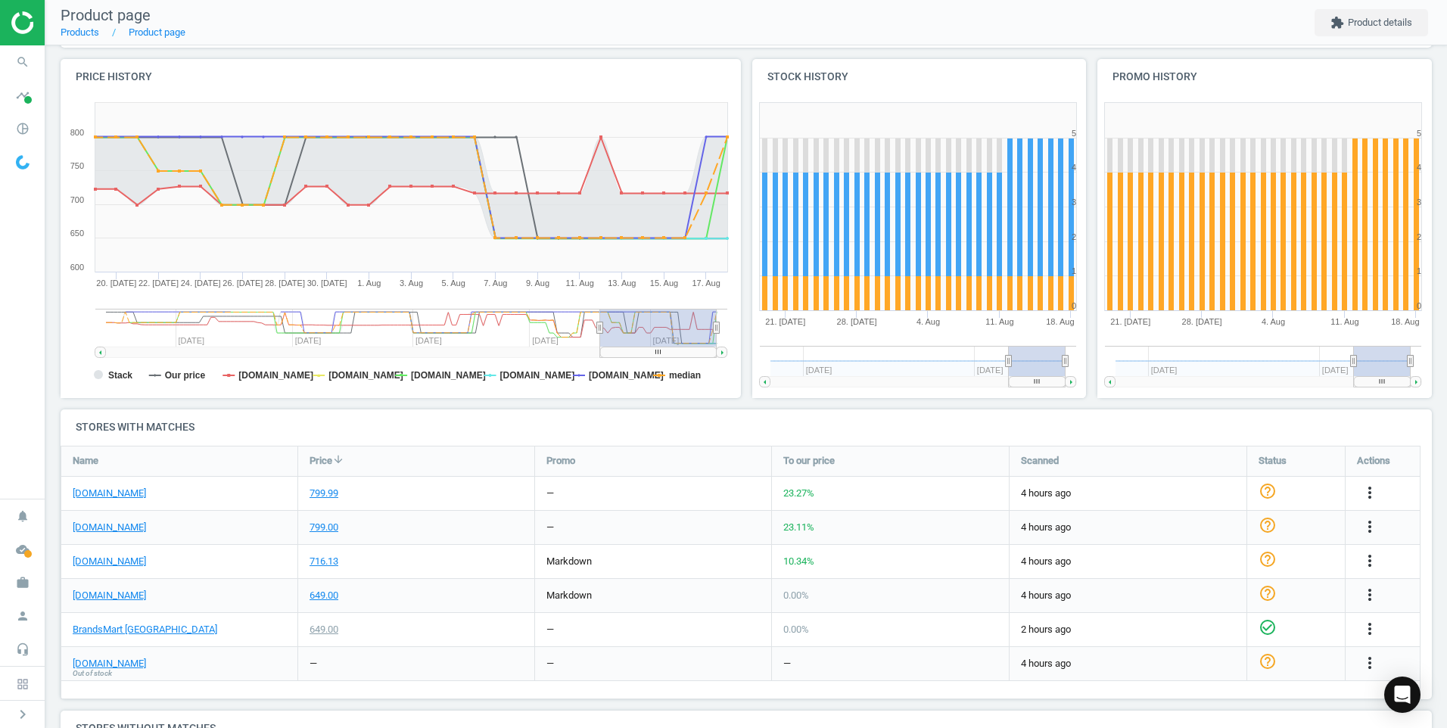
scroll to position [151, 0]
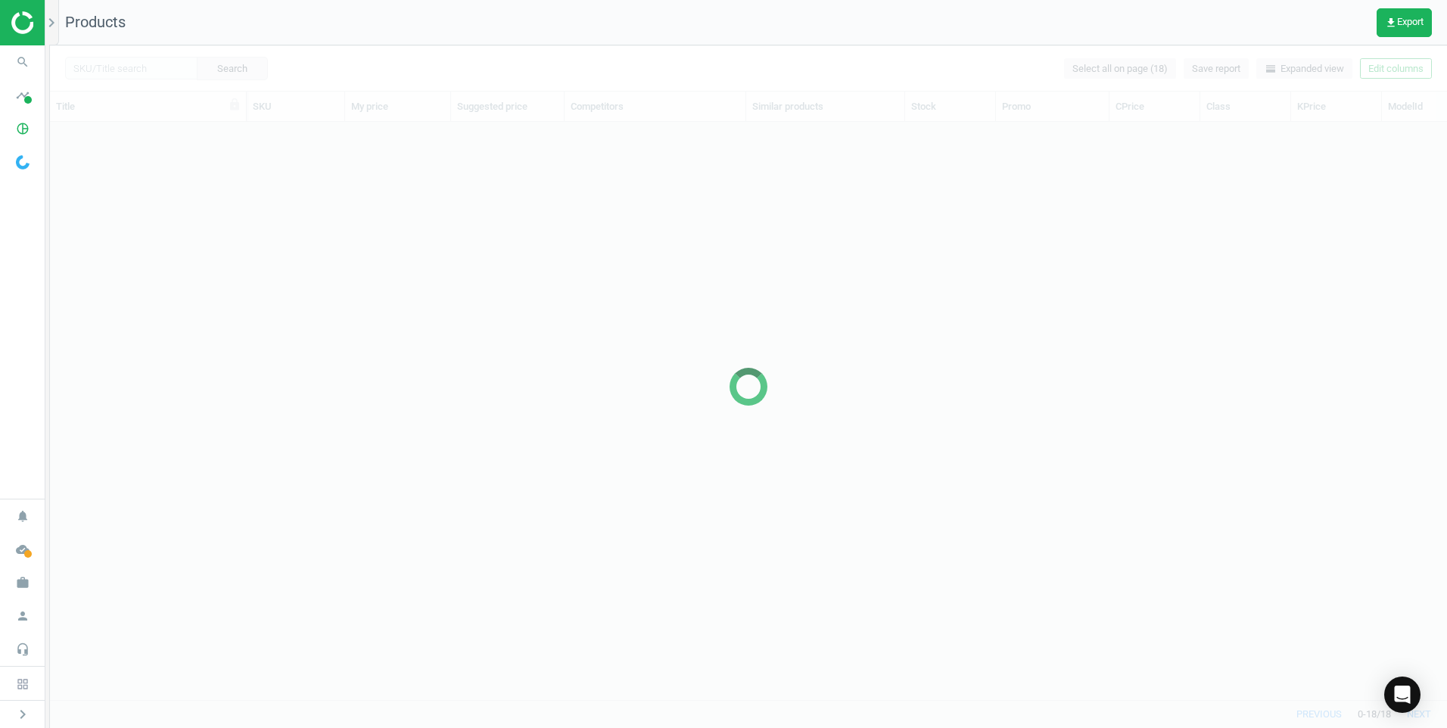
scroll to position [555, 1386]
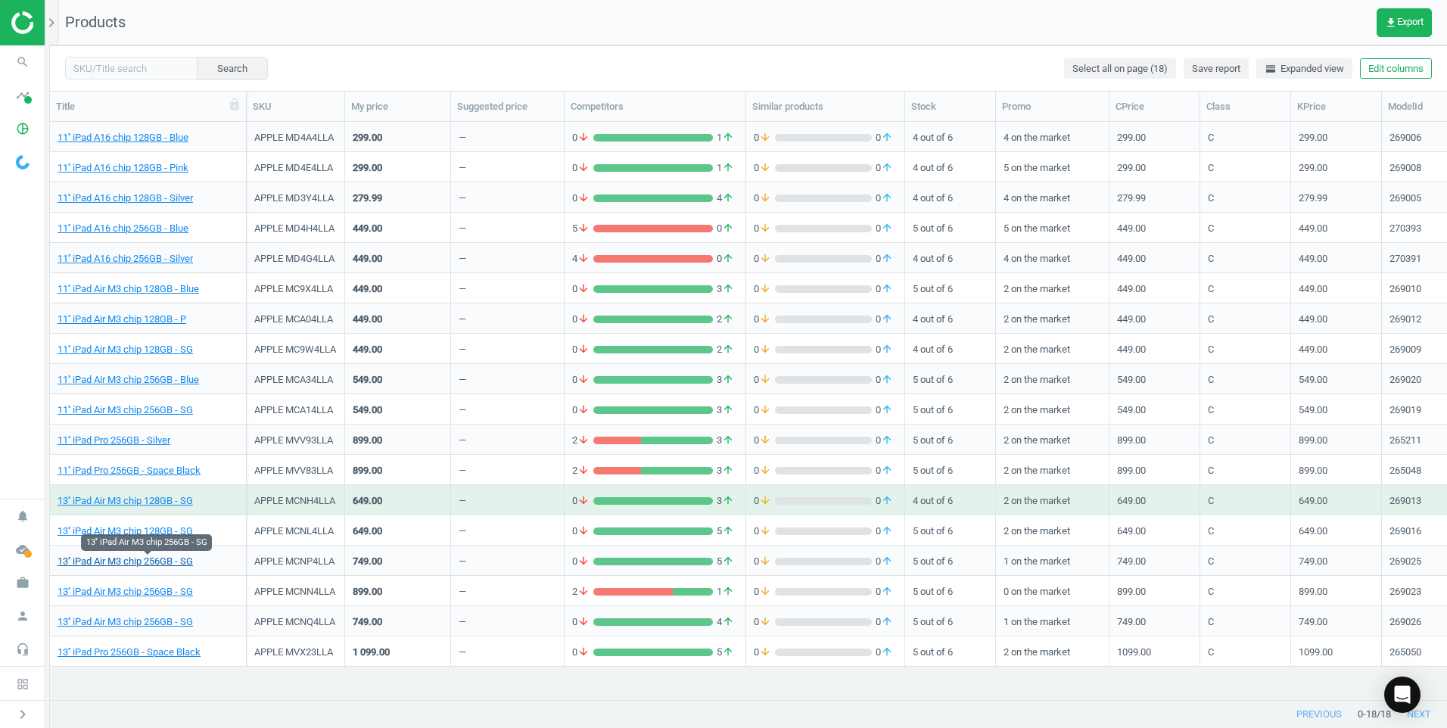
click at [142, 558] on link "13'' iPad Air M3 chip 256GB - SG" at bounding box center [125, 562] width 135 height 14
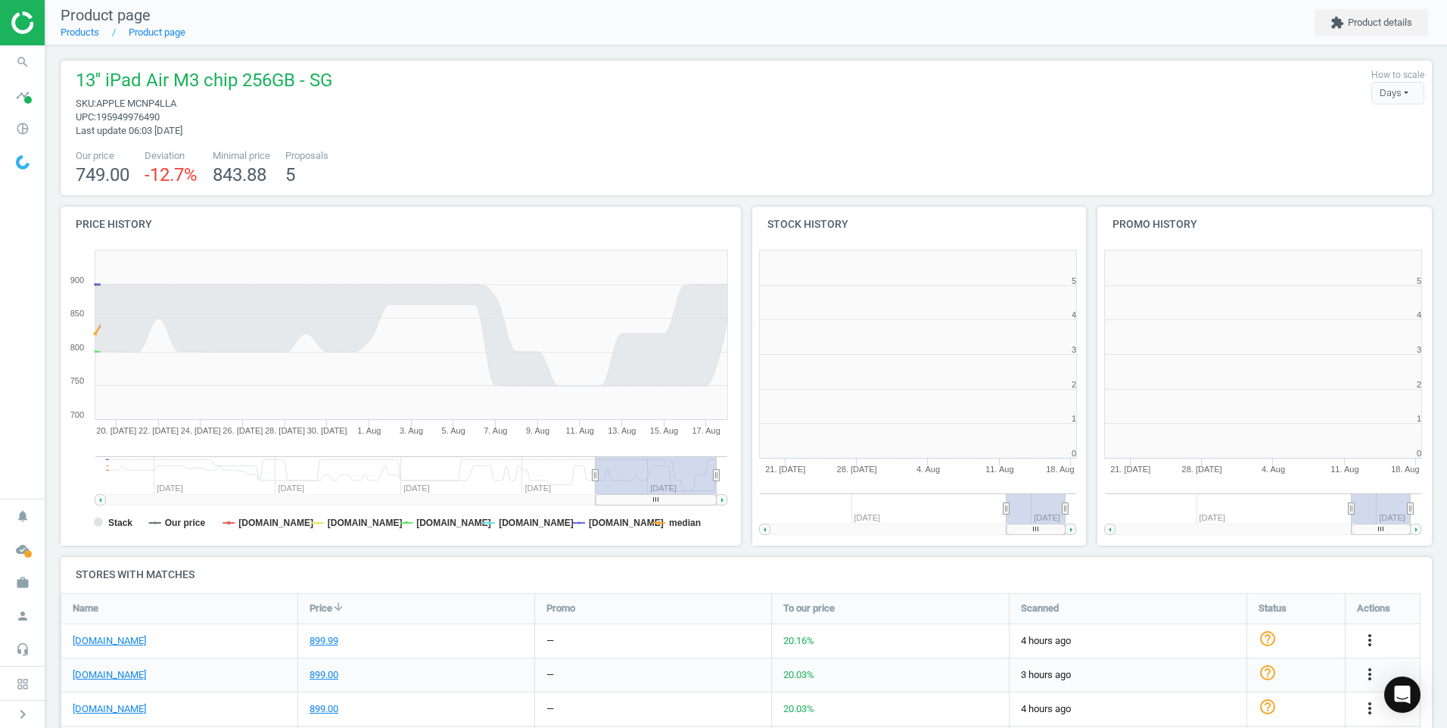
scroll to position [8, 8]
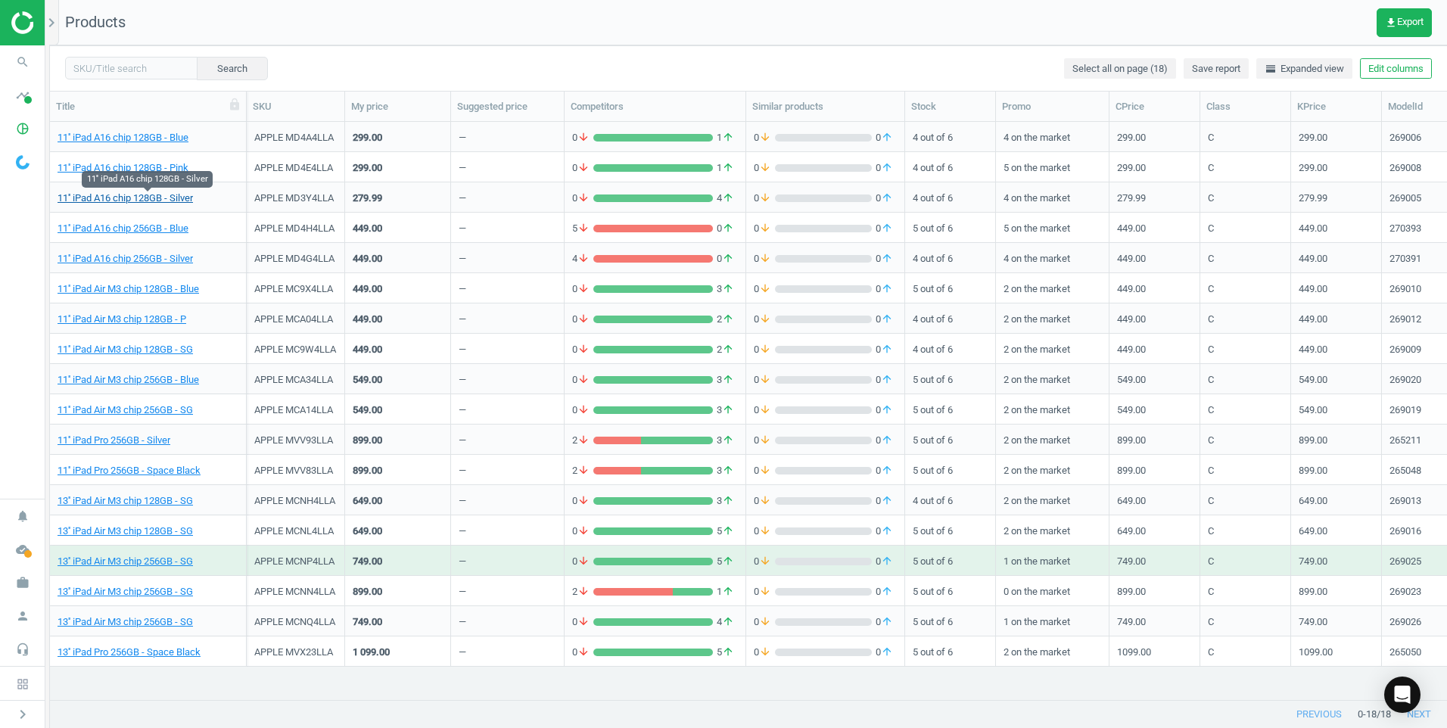
click at [151, 198] on link "11'' iPad A16 chip 128GB - Silver" at bounding box center [125, 198] width 135 height 14
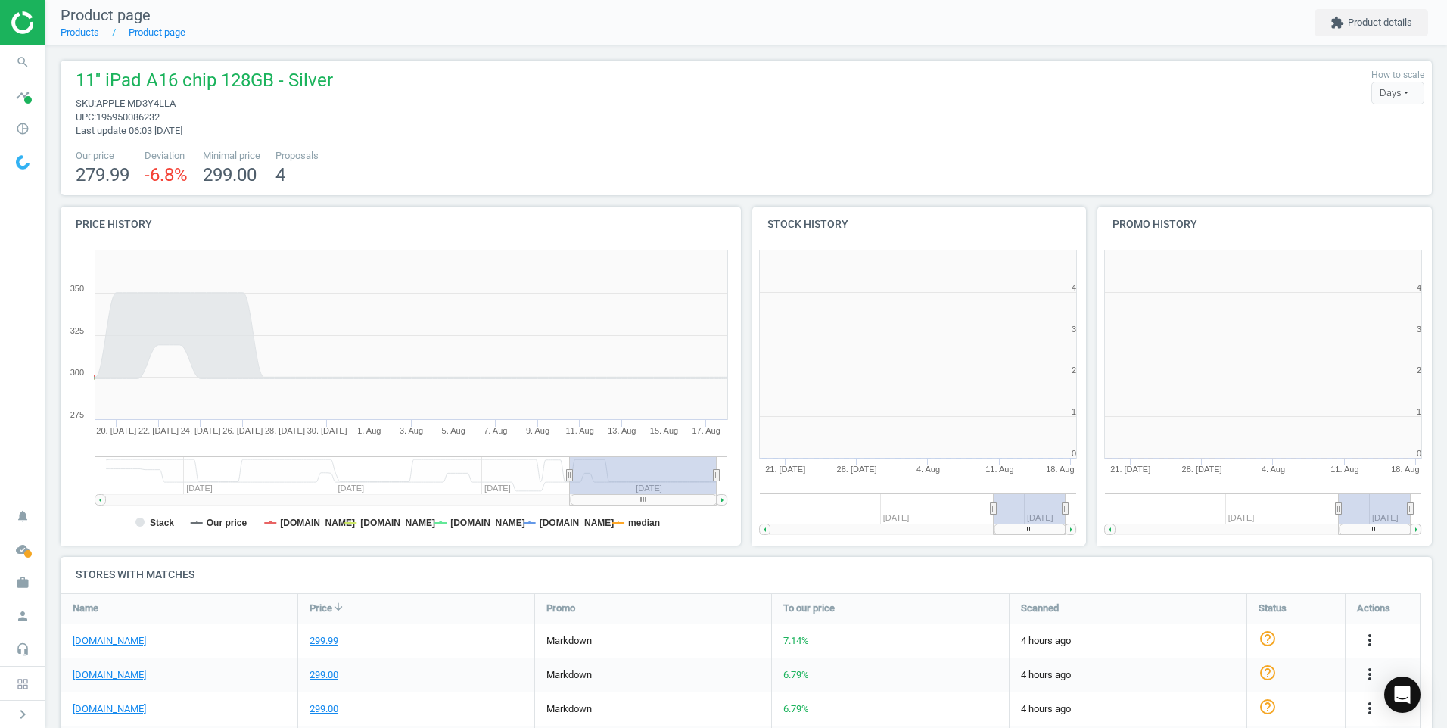
scroll to position [133, 1383]
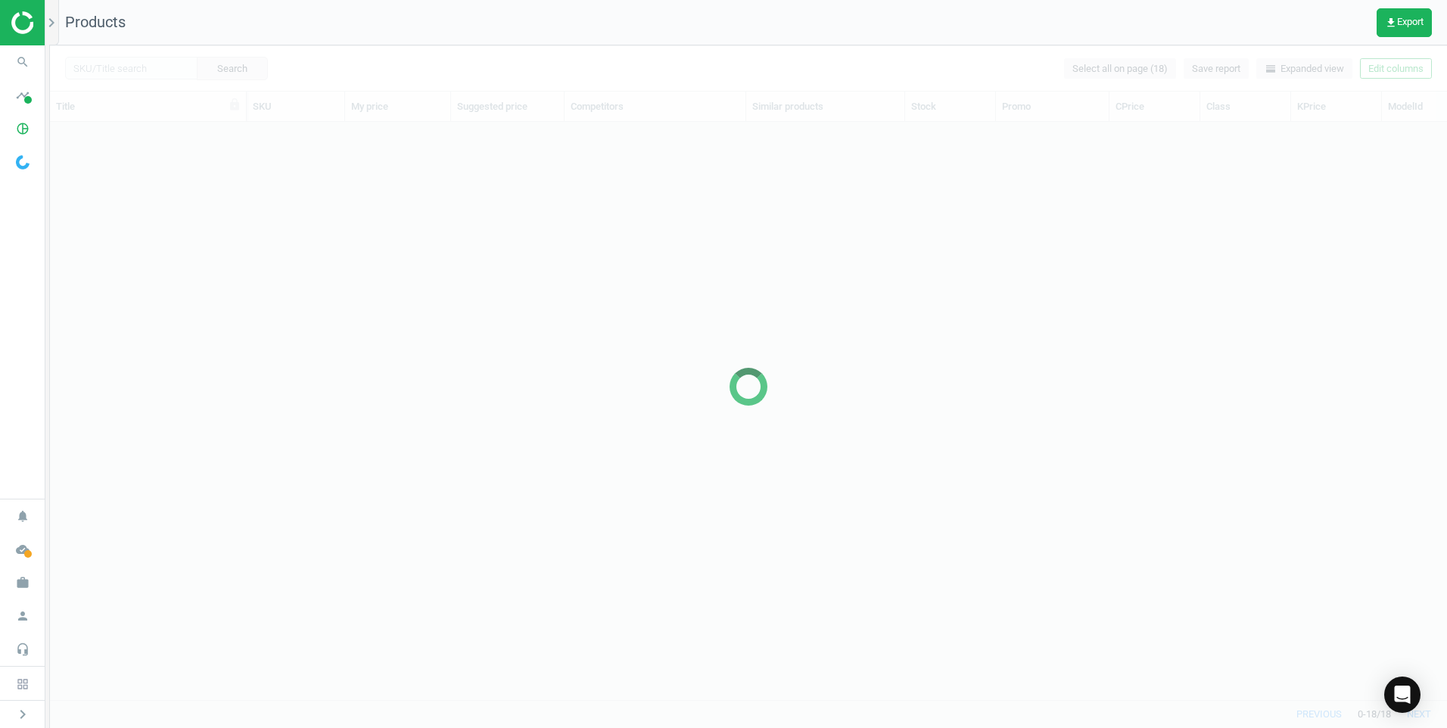
scroll to position [555, 1386]
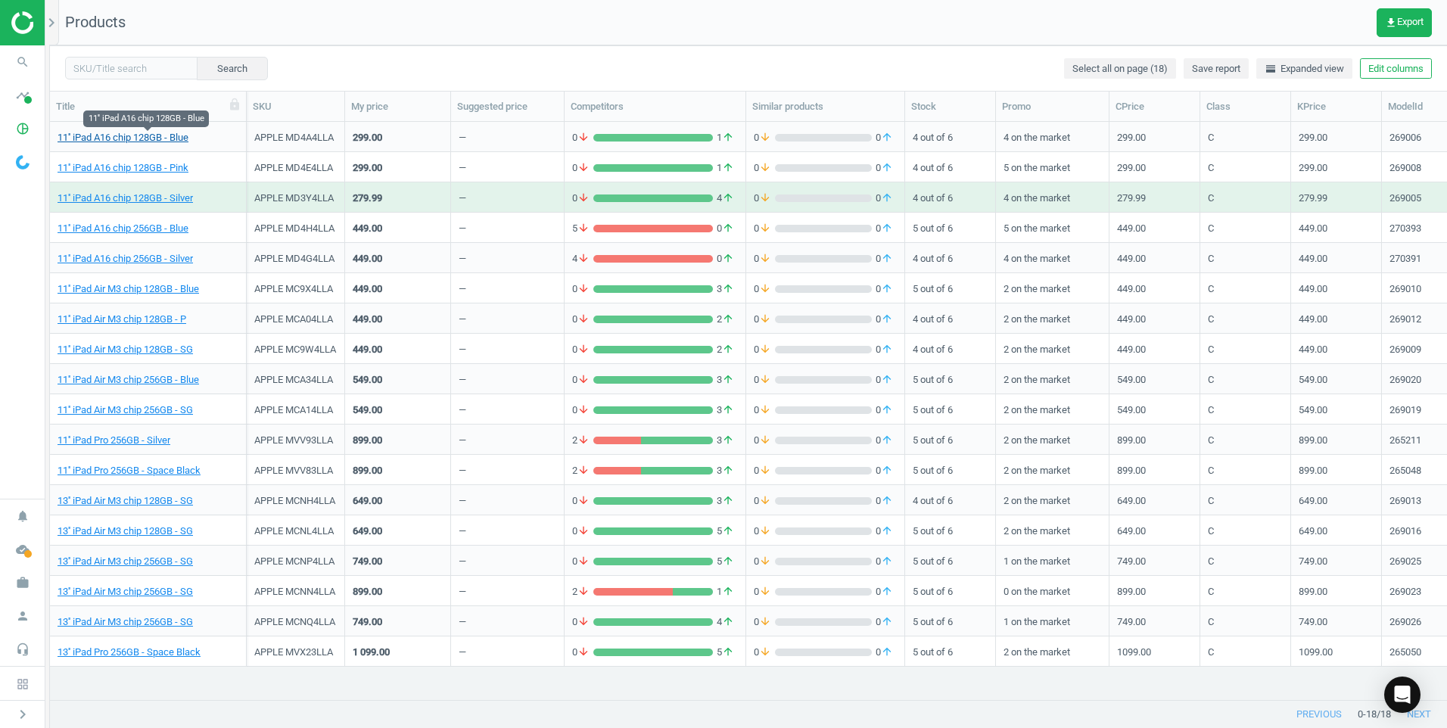
click at [166, 132] on link "11'' iPad A16 chip 128GB - Blue" at bounding box center [123, 138] width 131 height 14
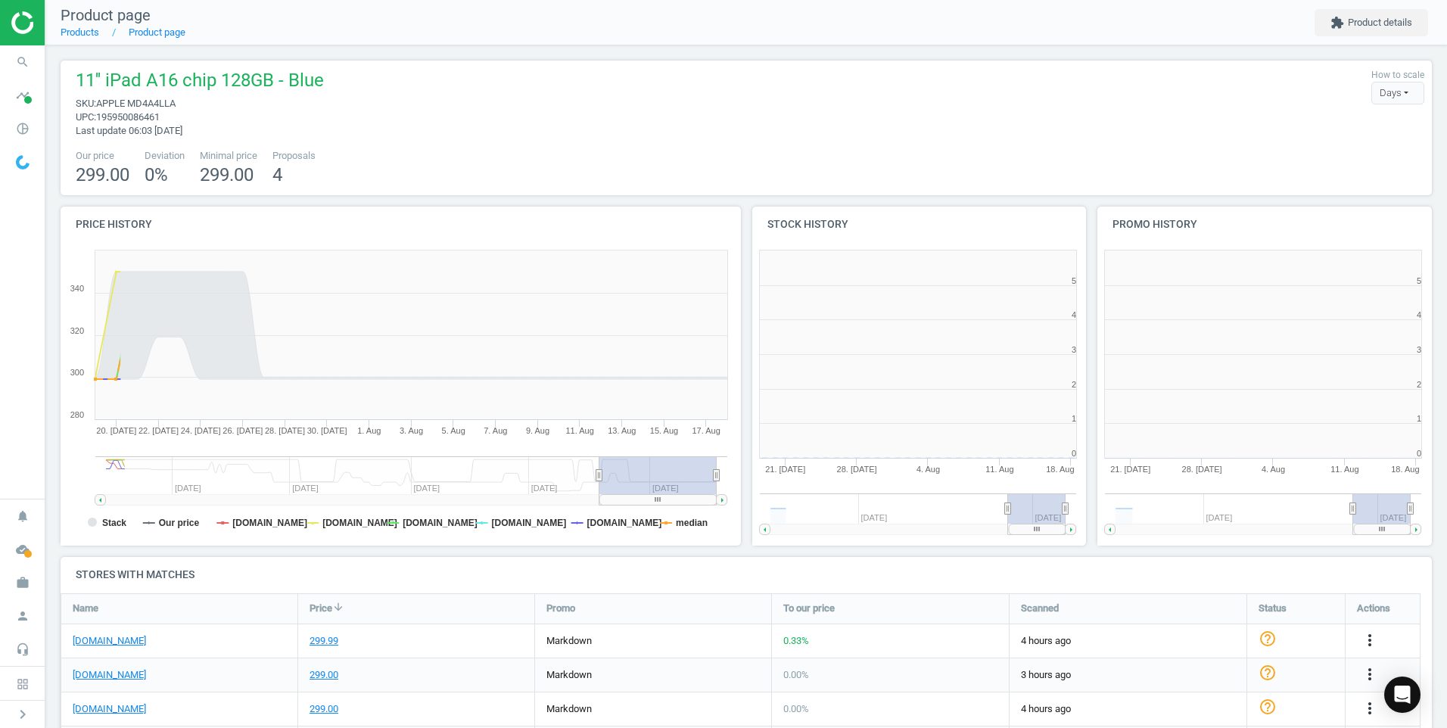
scroll to position [227, 0]
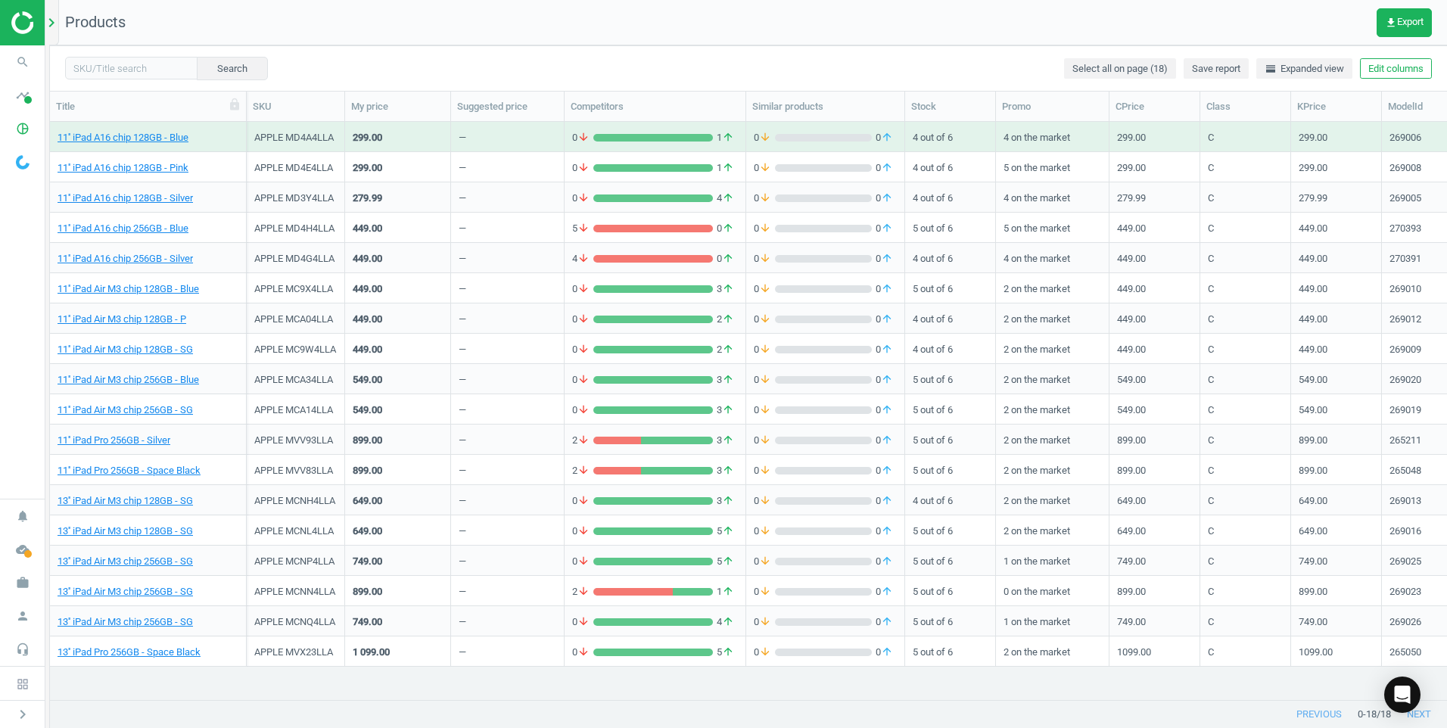
click at [53, 15] on icon "chevron_right" at bounding box center [51, 23] width 18 height 18
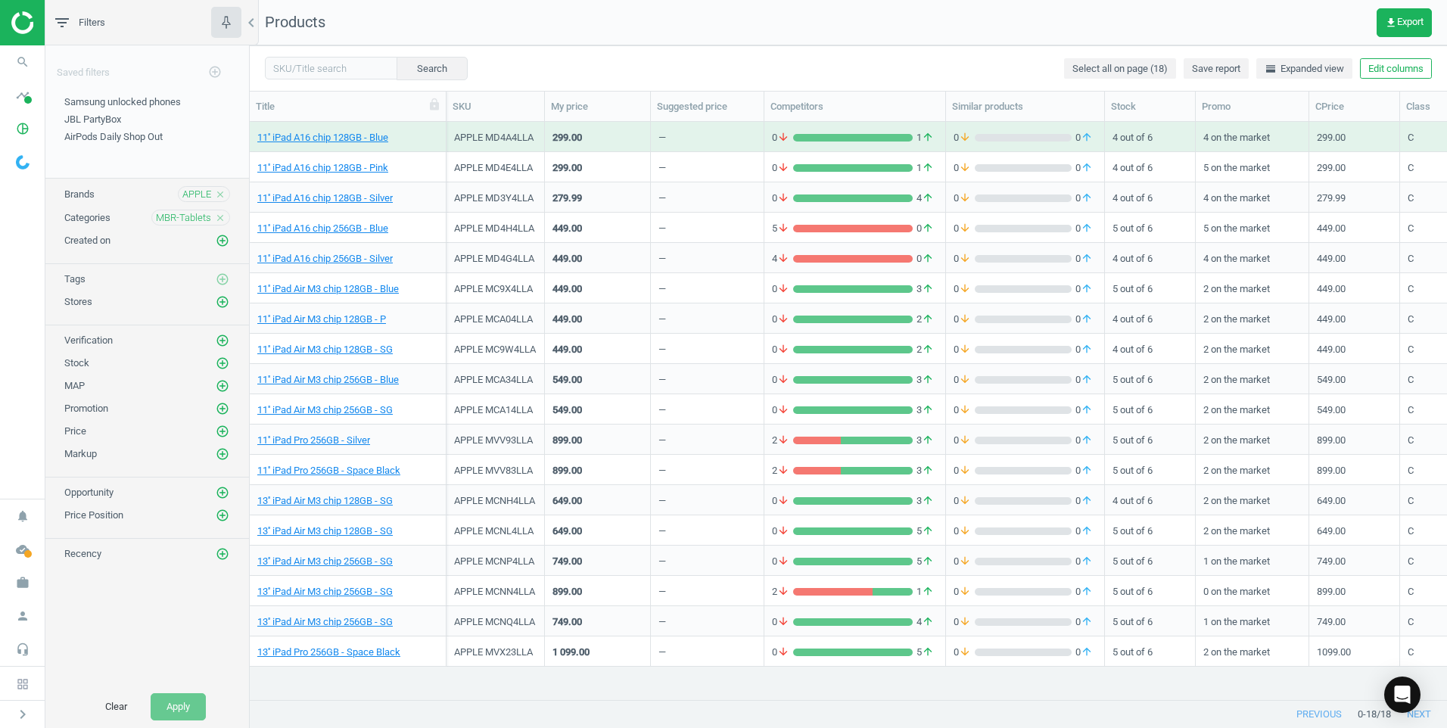
click at [216, 213] on icon "close" at bounding box center [220, 218] width 11 height 11
click at [221, 214] on icon "add_circle_outline" at bounding box center [223, 217] width 14 height 14
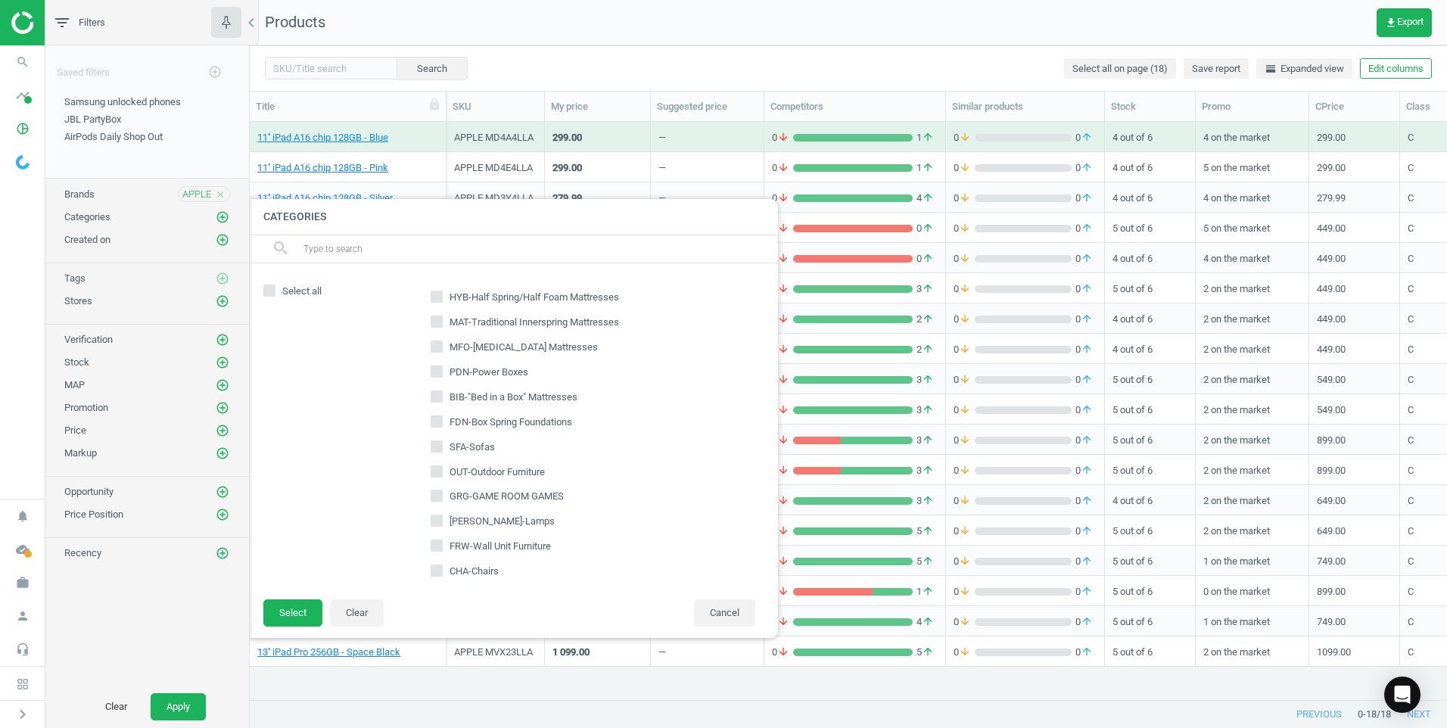
click at [354, 255] on input "text" at bounding box center [534, 249] width 465 height 24
type input "smw"
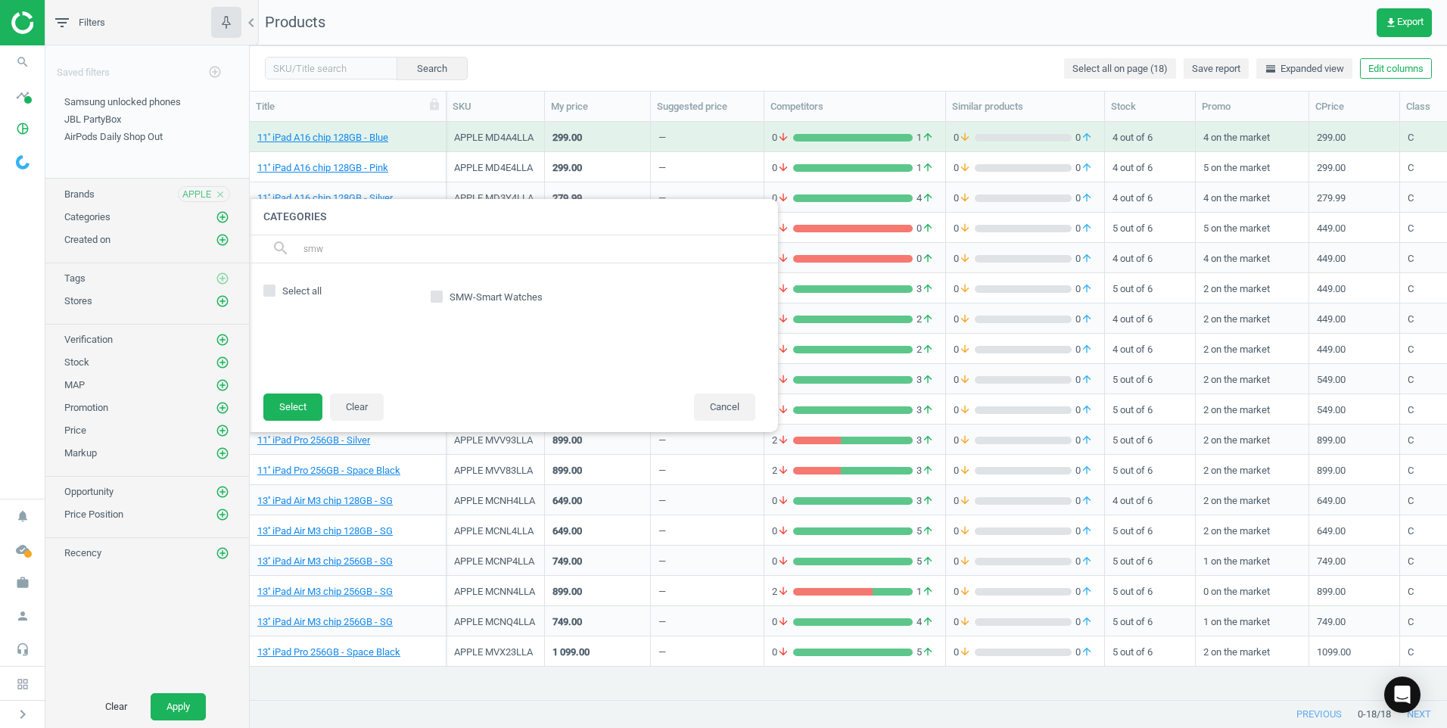
click at [443, 294] on label "SMW-Smart Watches" at bounding box center [488, 297] width 115 height 21
click at [442, 294] on input "SMW-Smart Watches" at bounding box center [437, 296] width 10 height 10
checkbox input "true"
click at [294, 412] on button "Select" at bounding box center [292, 407] width 59 height 27
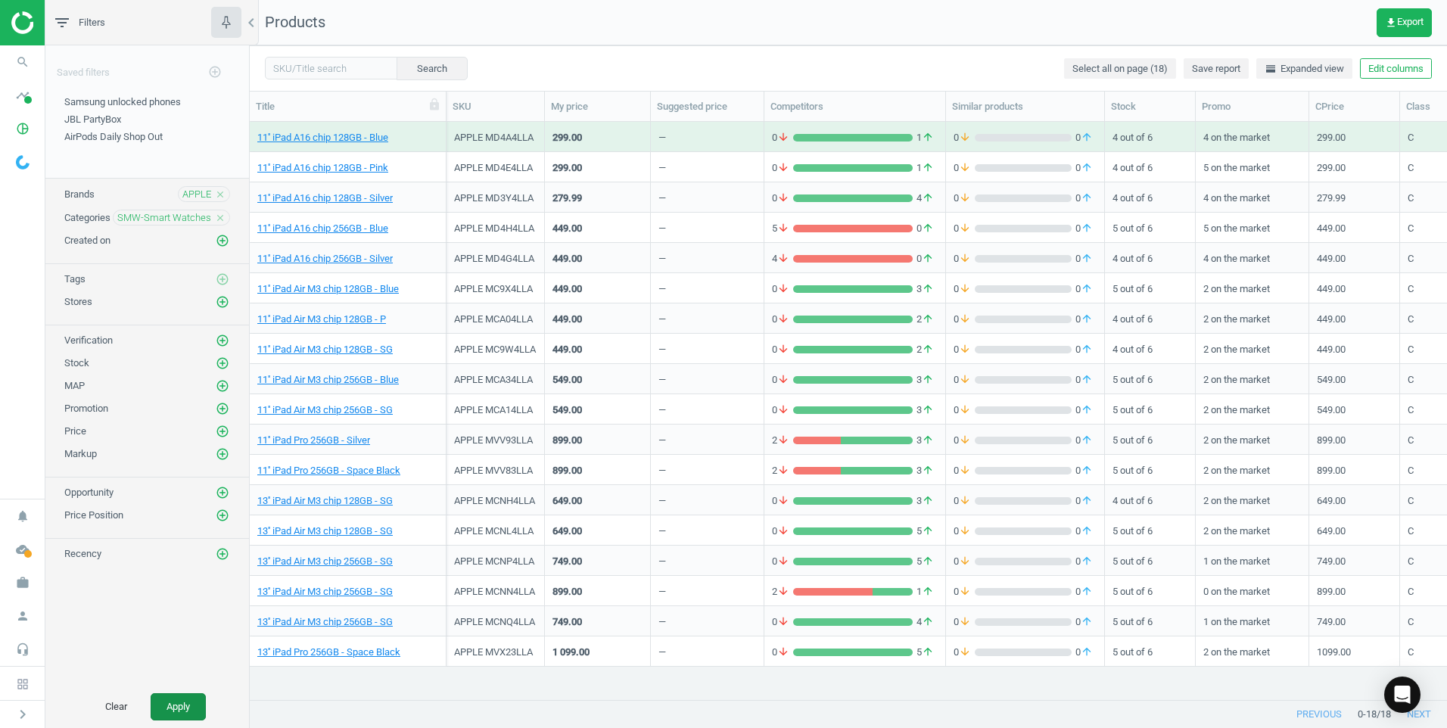
click at [189, 701] on button "Apply" at bounding box center [178, 706] width 55 height 27
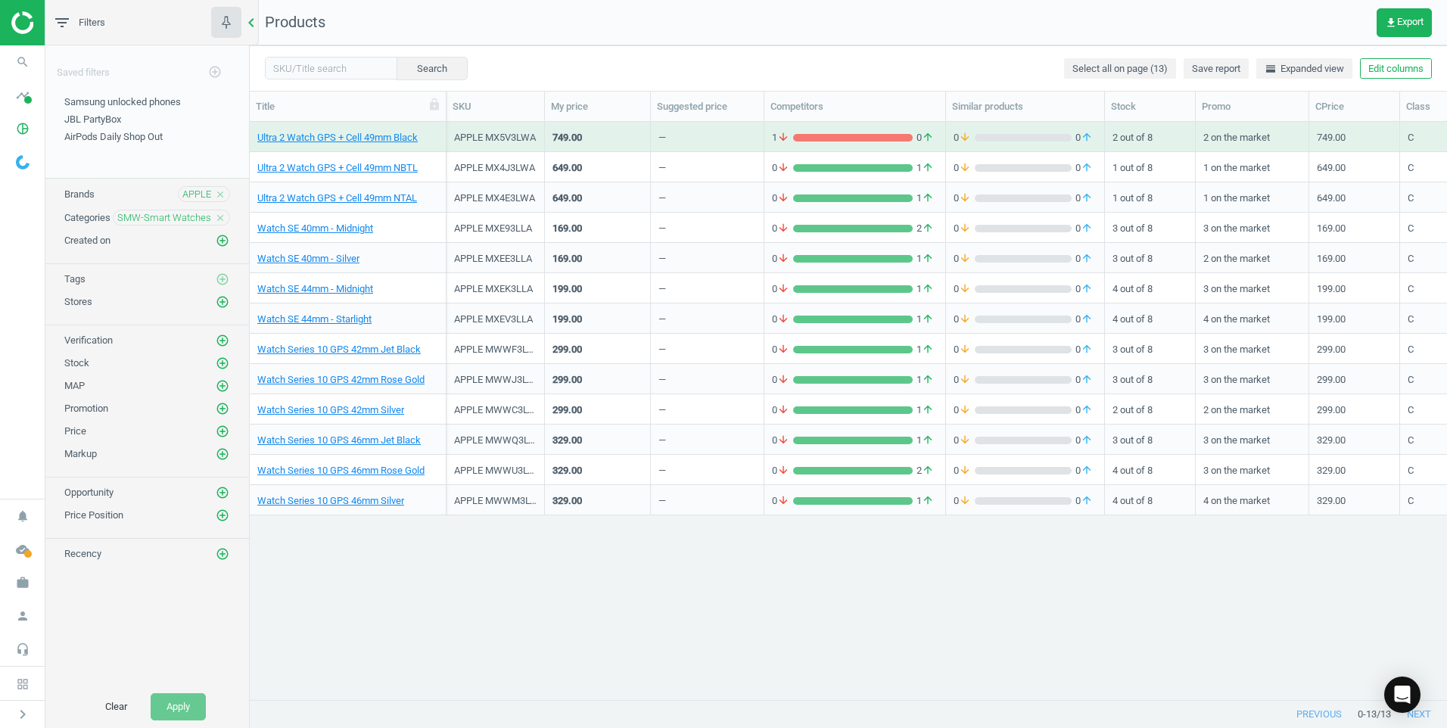
click at [254, 20] on icon "chevron_left" at bounding box center [251, 23] width 18 height 18
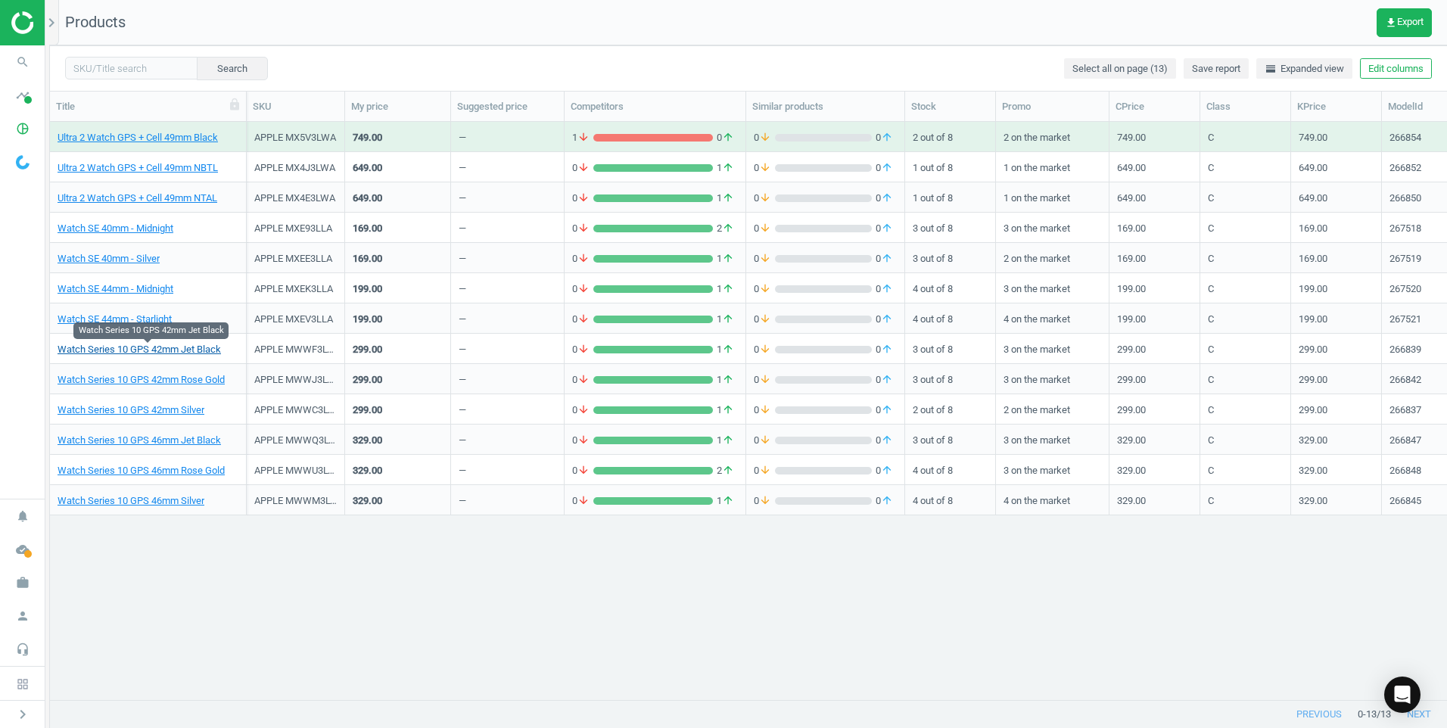
click at [136, 352] on link "Watch Series 10 GPS 42mm Jet Black" at bounding box center [139, 350] width 163 height 14
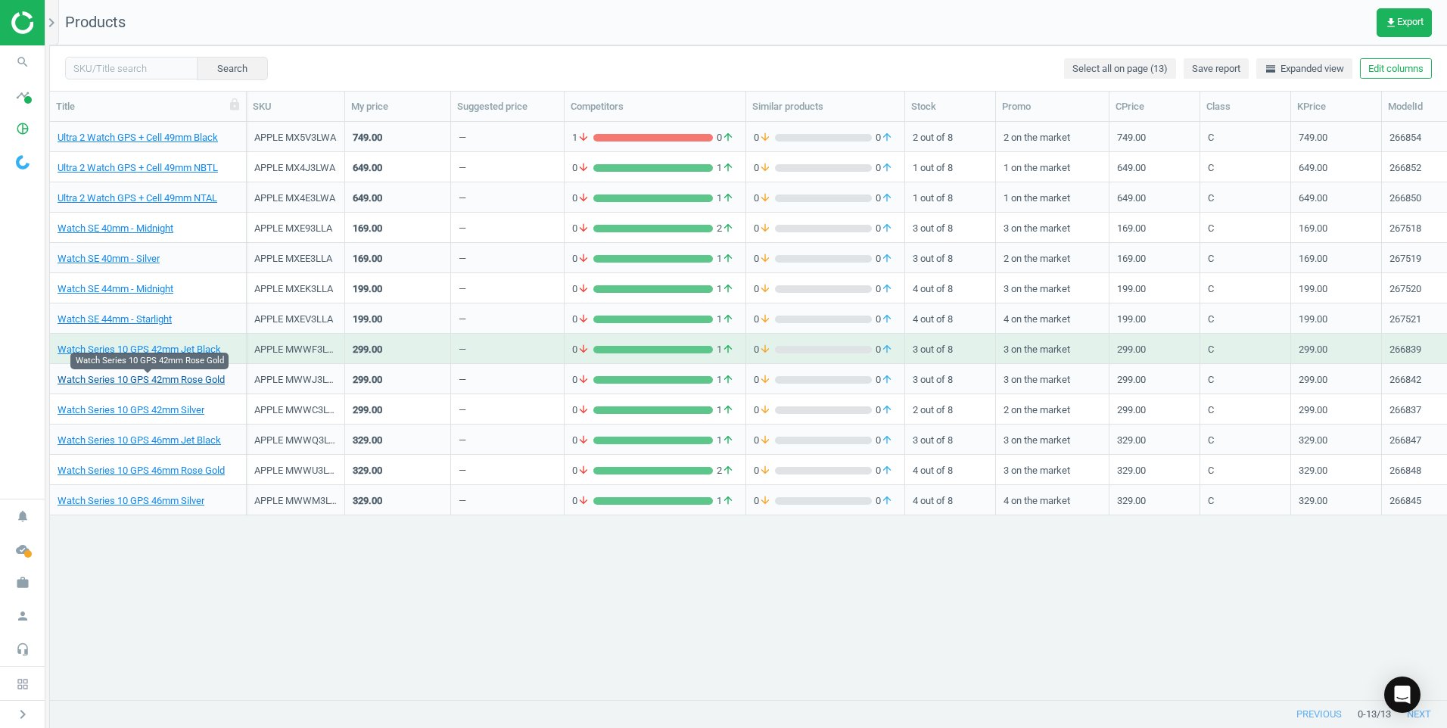
click at [139, 378] on link "Watch Series 10 GPS 42mm Rose Gold" at bounding box center [141, 380] width 167 height 14
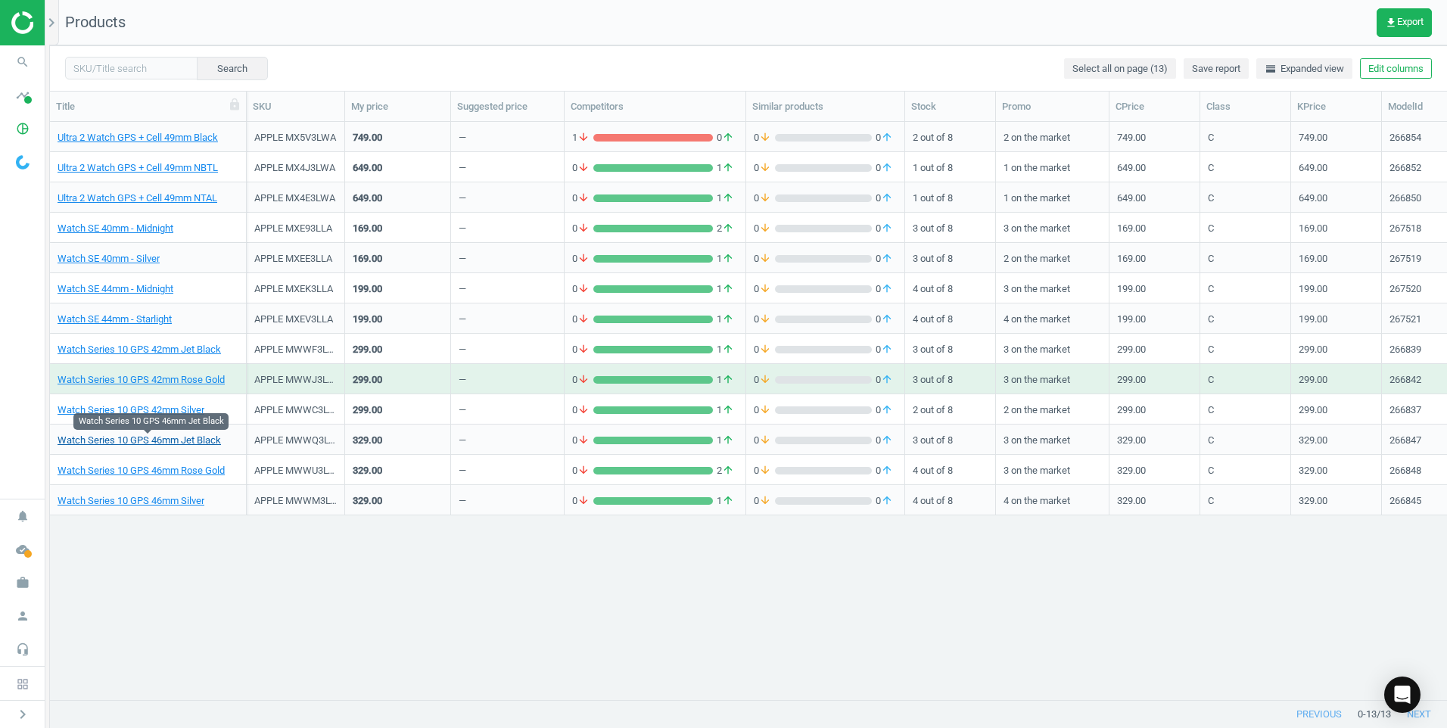
click at [171, 443] on link "Watch Series 10 GPS 46mm Jet Black" at bounding box center [139, 441] width 163 height 14
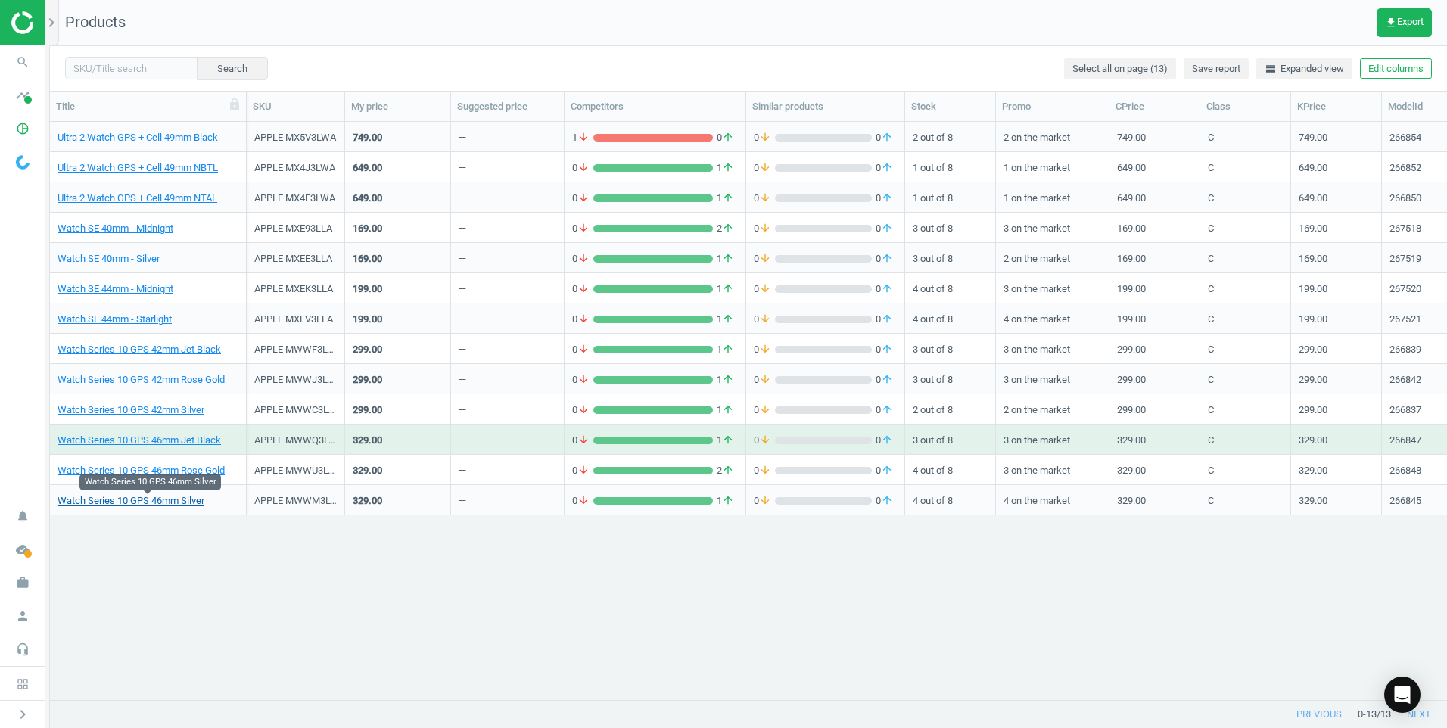
click at [163, 506] on link "Watch Series 10 GPS 46mm Silver" at bounding box center [131, 501] width 147 height 14
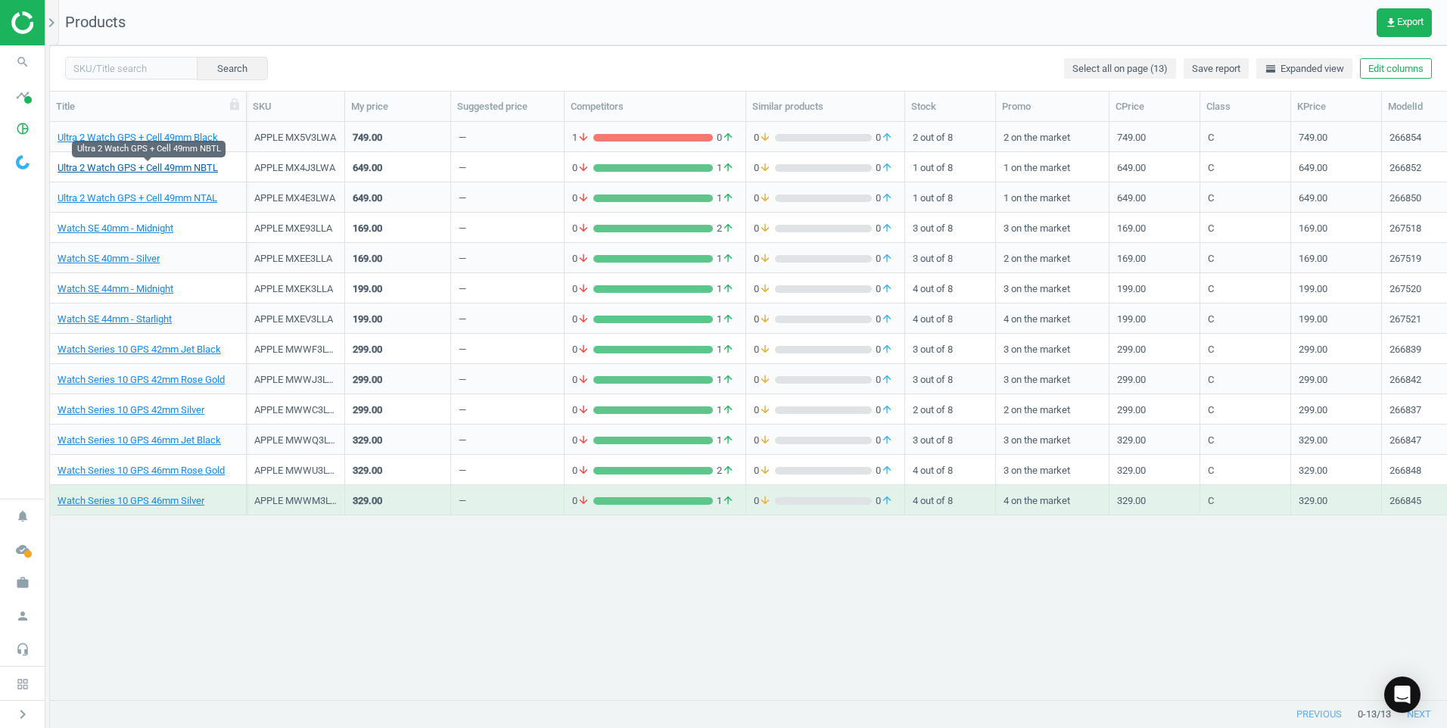
click at [170, 173] on link "Ultra 2 Watch GPS + Cell 49mm NBTL" at bounding box center [138, 168] width 160 height 14
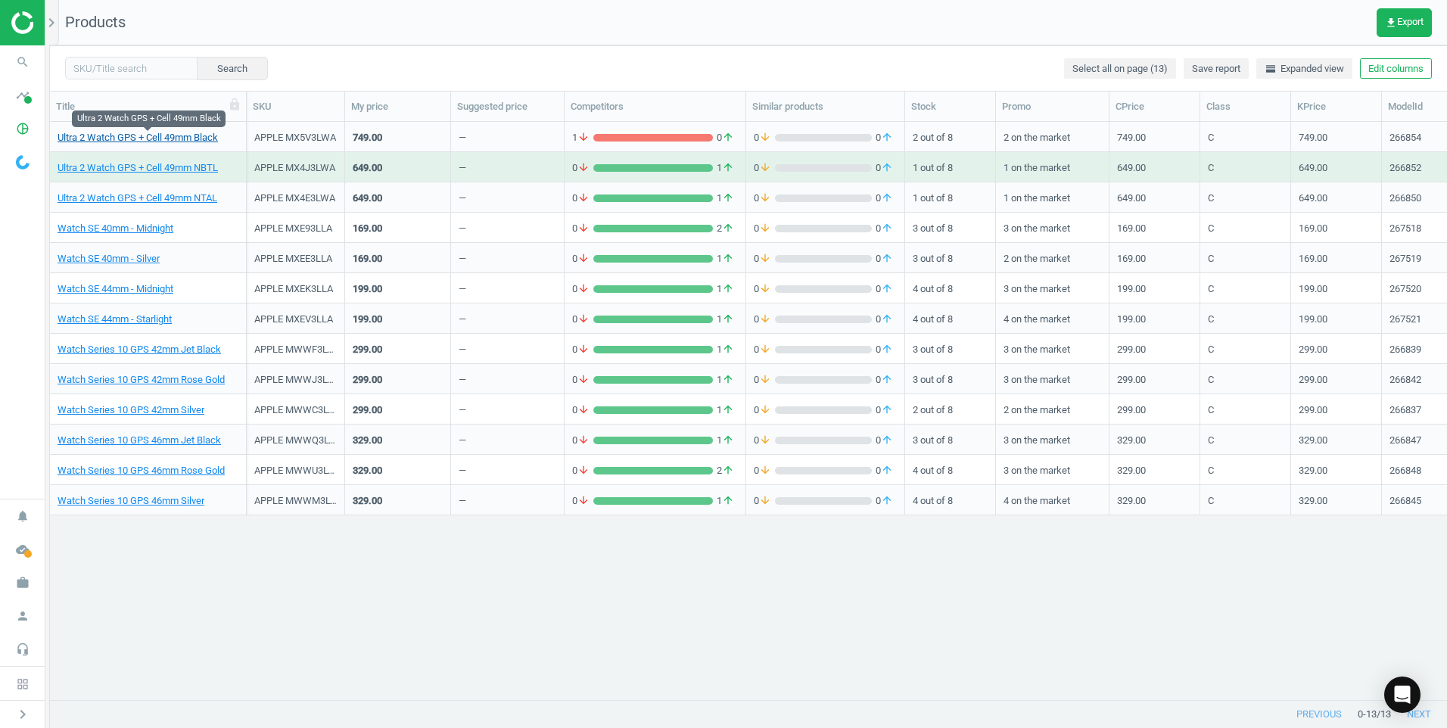
click at [169, 134] on link "Ultra 2 Watch GPS + Cell 49mm Black" at bounding box center [138, 138] width 160 height 14
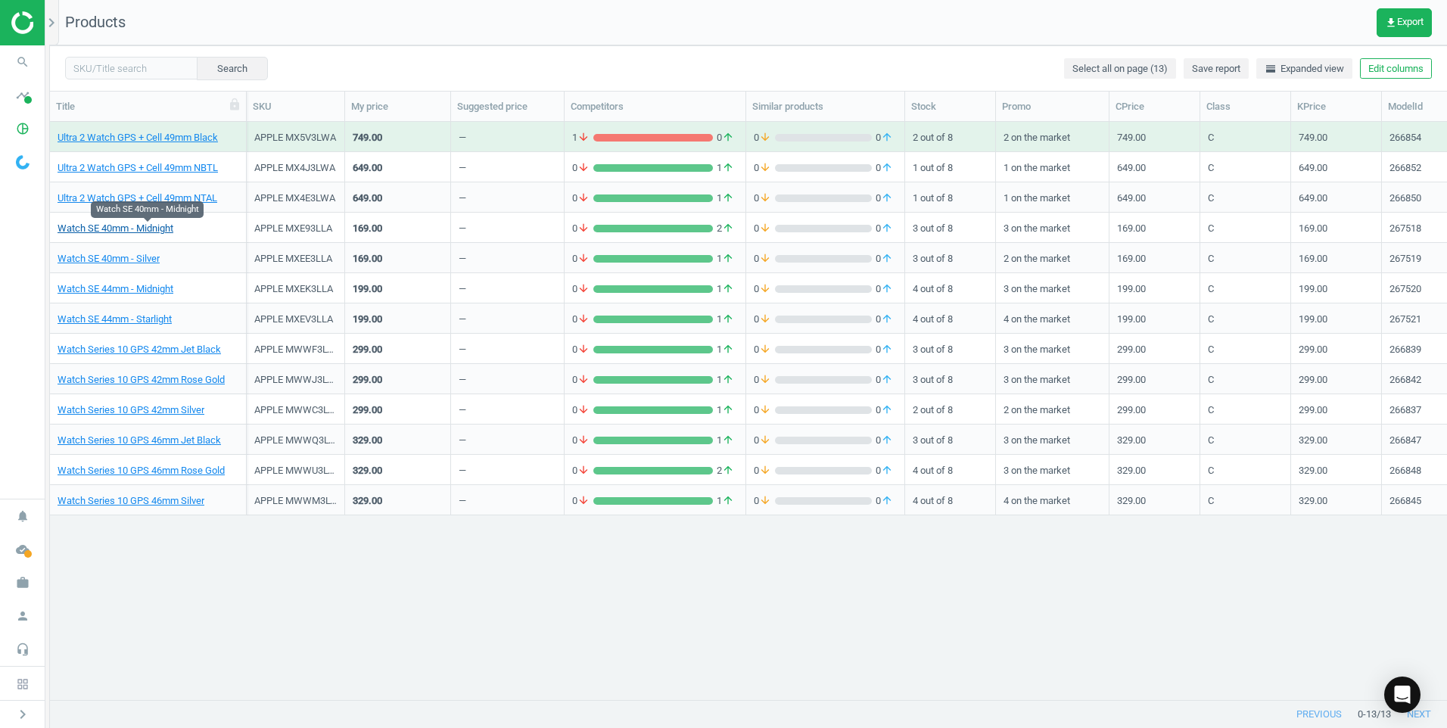
click at [147, 229] on link "Watch SE 40mm - Midnight" at bounding box center [116, 229] width 116 height 14
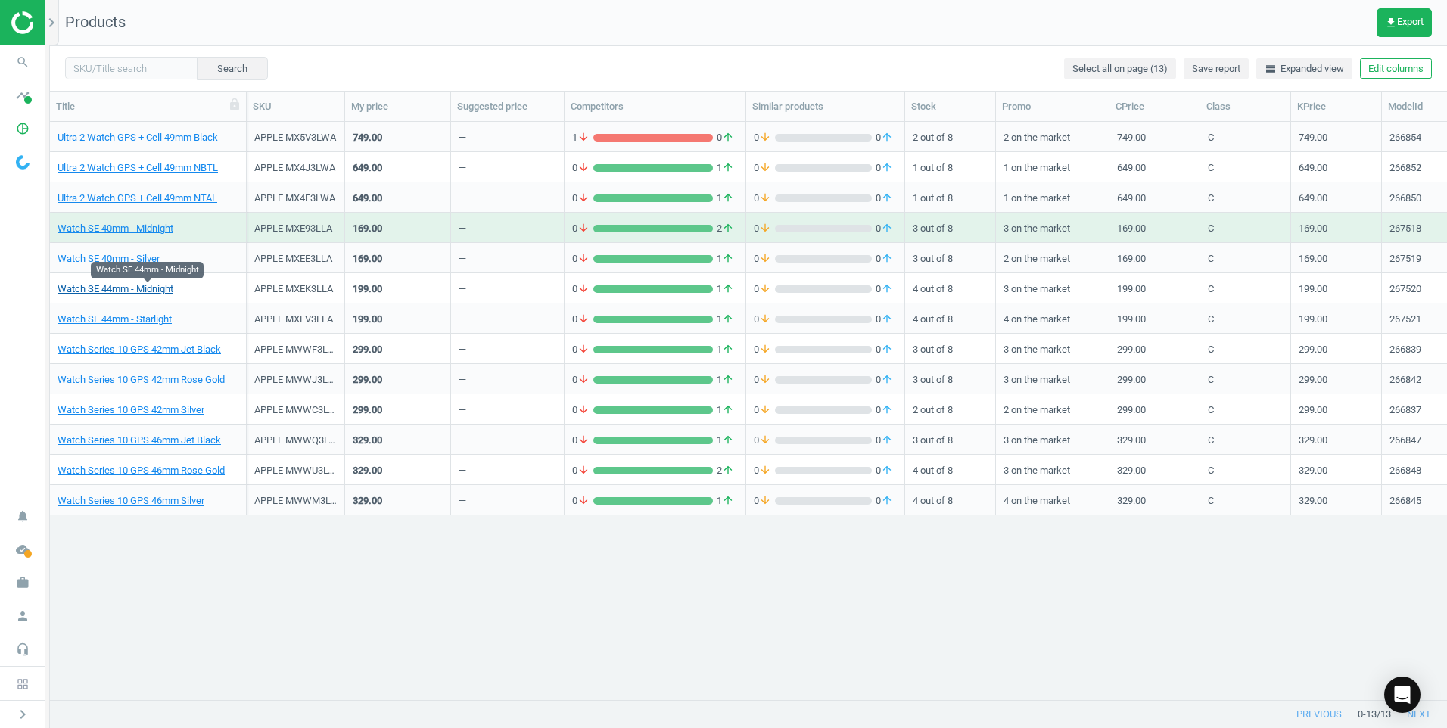
click at [139, 288] on link "Watch SE 44mm - Midnight" at bounding box center [116, 289] width 116 height 14
